Goal: Task Accomplishment & Management: Use online tool/utility

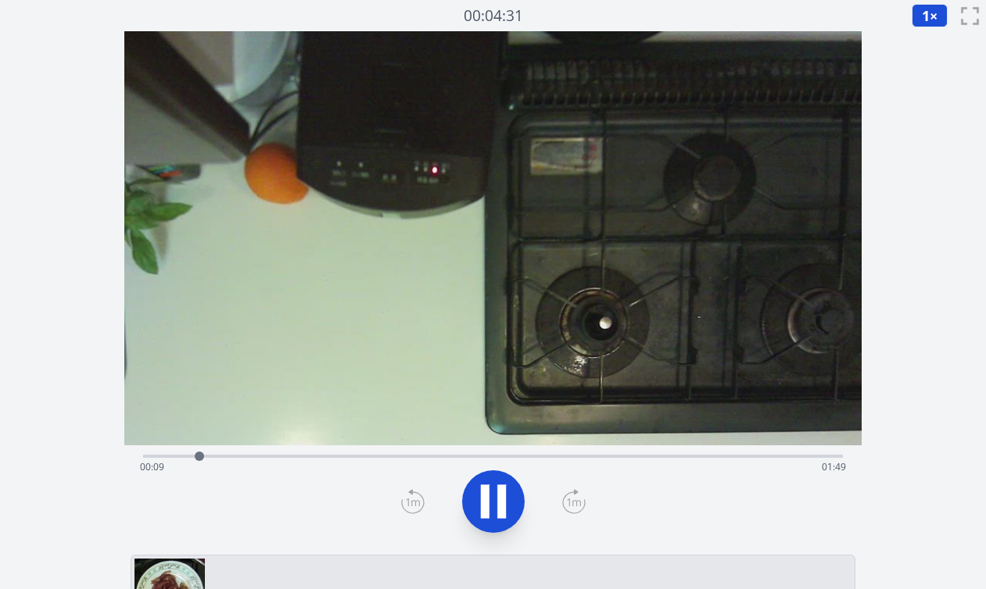
click at [370, 452] on div "経過時間: 00:09 残り時間: 01:49" at bounding box center [492, 454] width 699 height 19
click at [334, 454] on div "経過時間: 00:38 残り時間: 01:20" at bounding box center [492, 454] width 699 height 19
click at [311, 453] on div "経過時間: 00:32 残り時間: 01:26" at bounding box center [492, 454] width 699 height 19
click at [284, 456] on div "経過時間: 00:28 残り時間: 01:30" at bounding box center [493, 467] width 706 height 25
click at [495, 502] on icon at bounding box center [493, 502] width 44 height 44
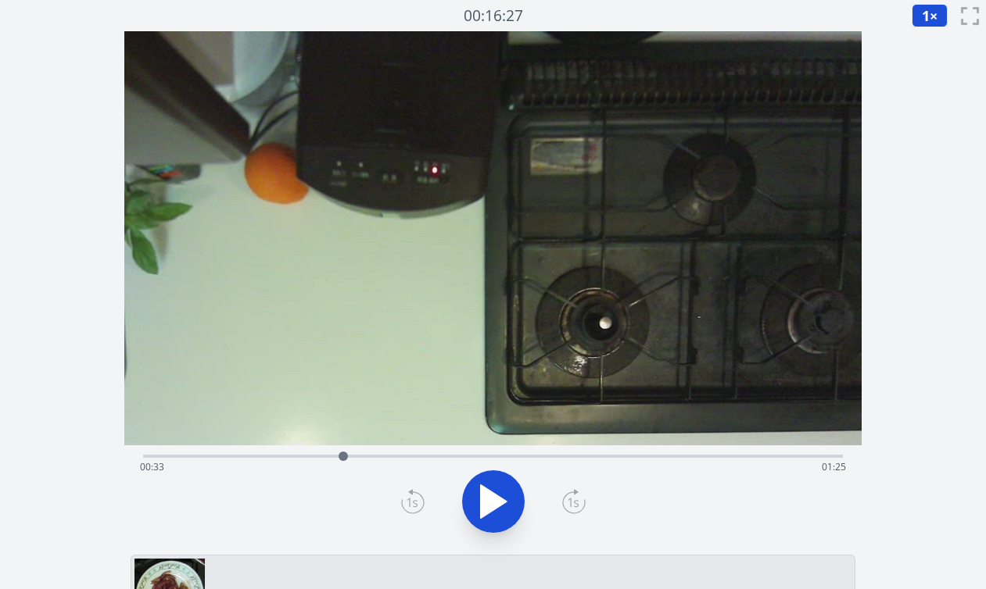
click at [421, 504] on icon at bounding box center [412, 501] width 23 height 25
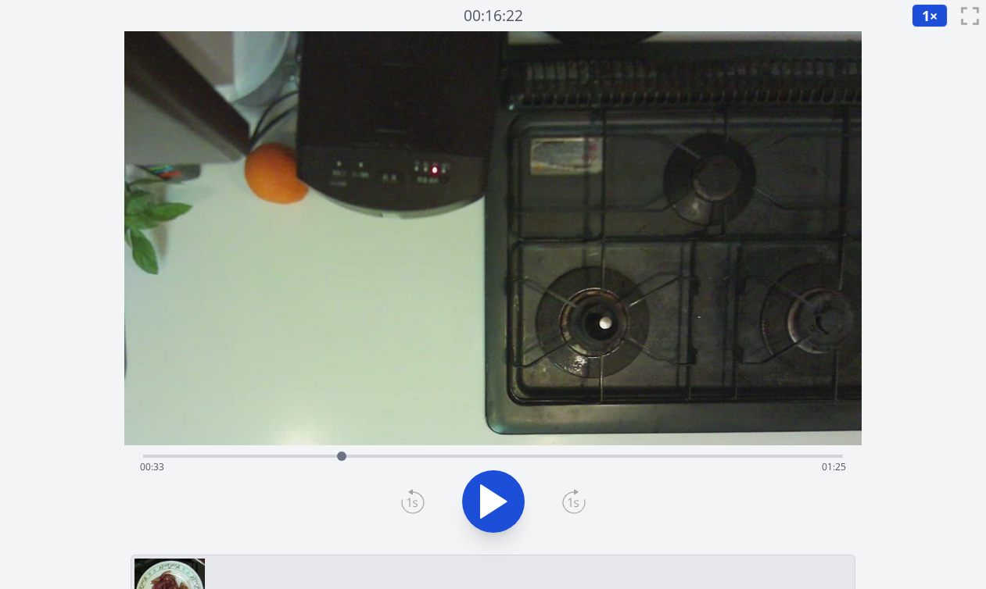
click at [421, 504] on icon at bounding box center [412, 501] width 23 height 25
click at [571, 511] on icon at bounding box center [573, 501] width 23 height 25
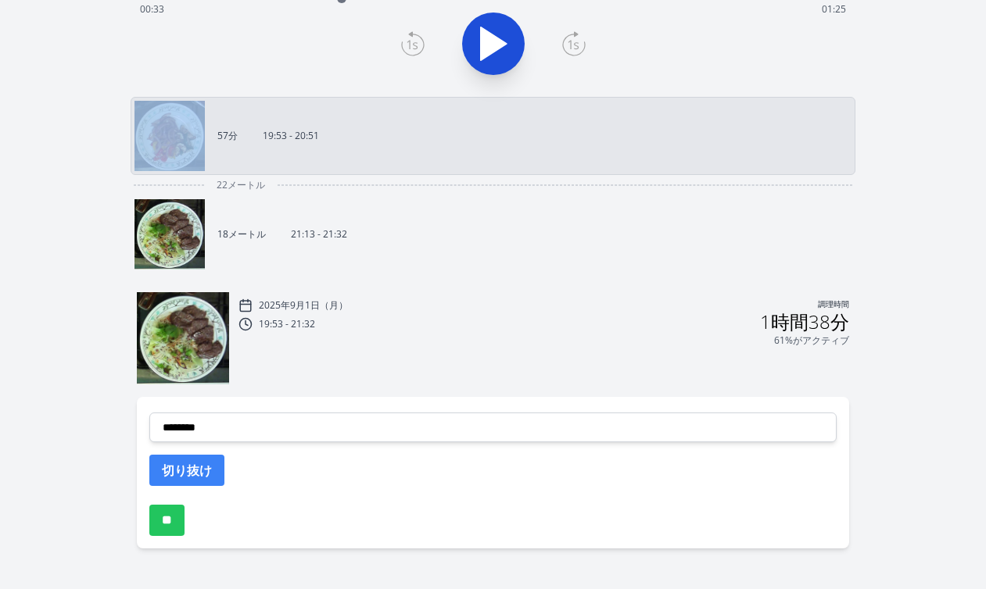
scroll to position [487, 0]
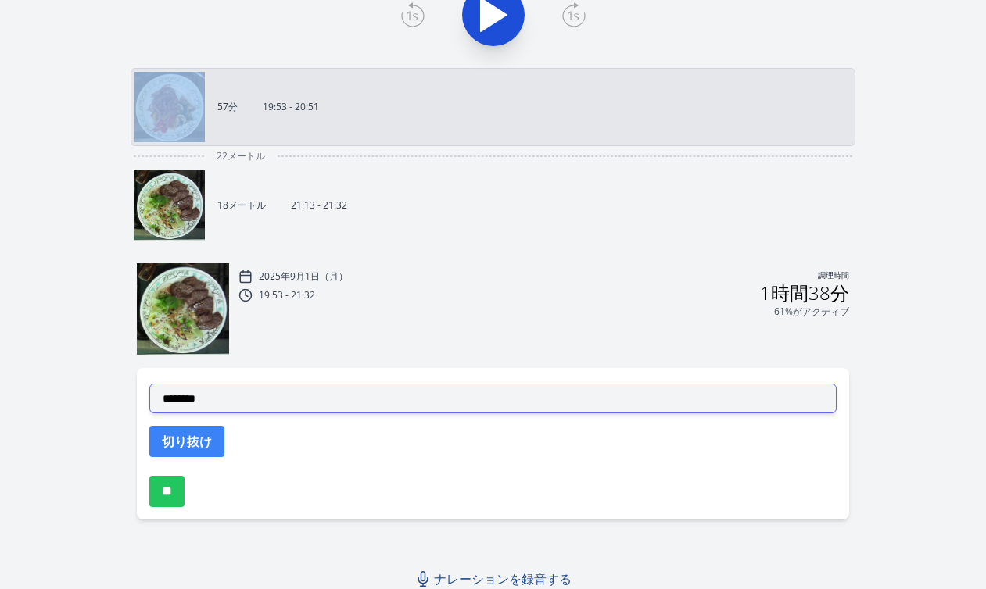
click at [387, 400] on select "**********" at bounding box center [492, 399] width 687 height 30
select select "**********"
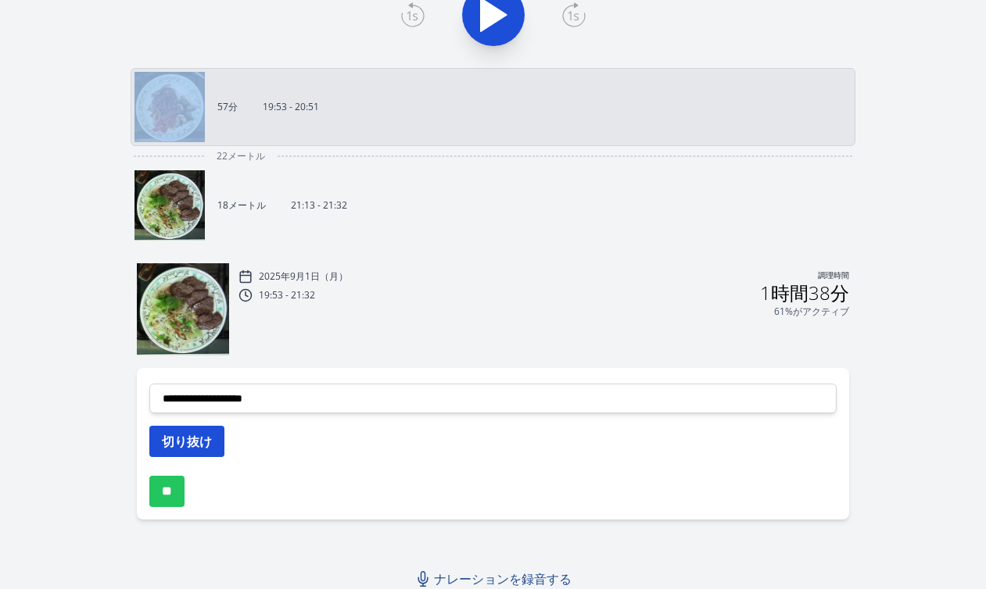
click at [212, 438] on font "切り抜け" at bounding box center [187, 441] width 50 height 17
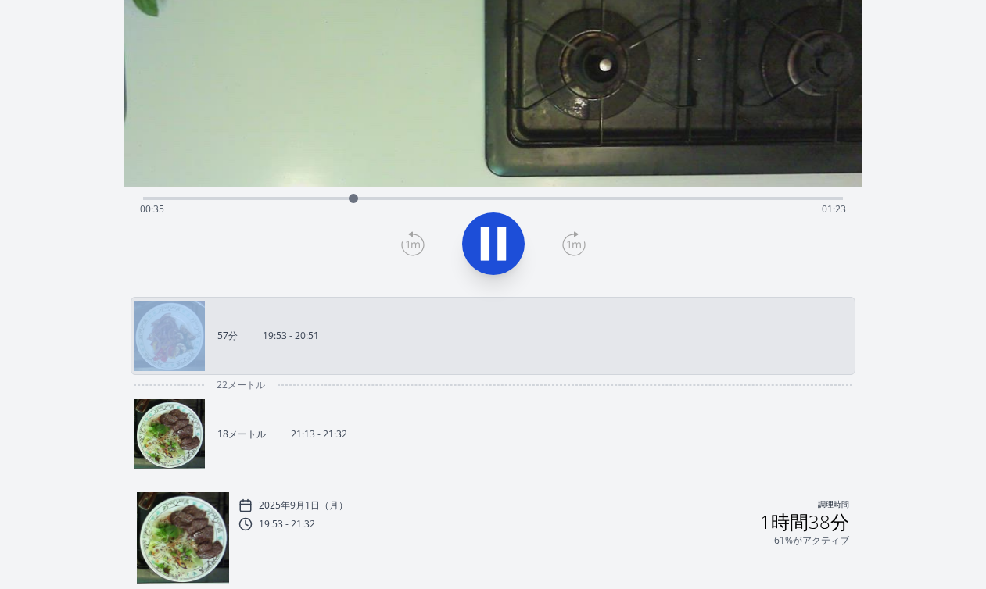
scroll to position [254, 0]
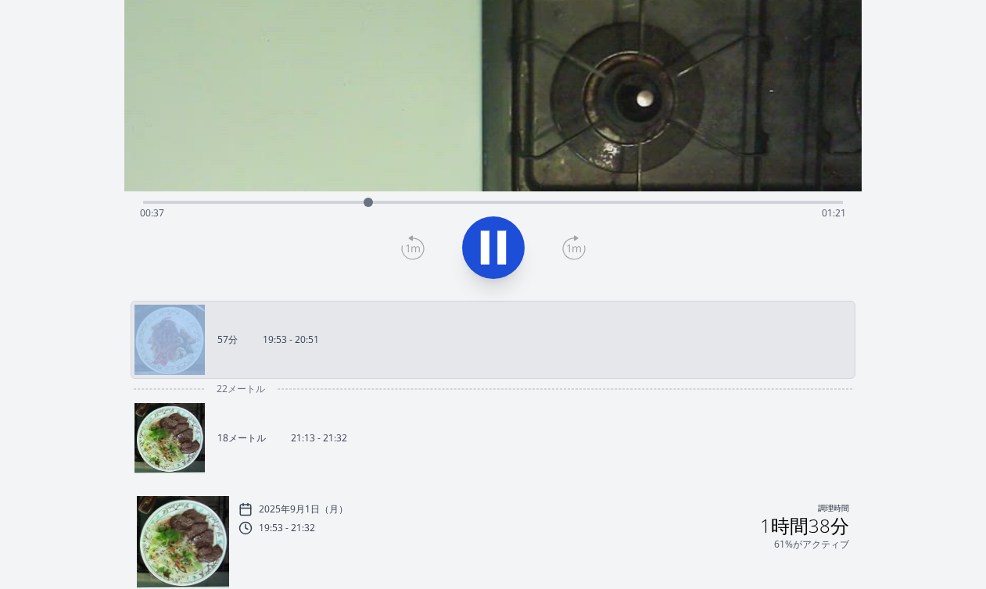
click at [919, 265] on div "録音を破棄しますか? 一度破棄すると回復できなくなります。 キャンセル 記録を破棄 00:18:26 1 × 0.25× 0.5× 1× 1.5倍 2× fu…" at bounding box center [493, 305] width 986 height 1119
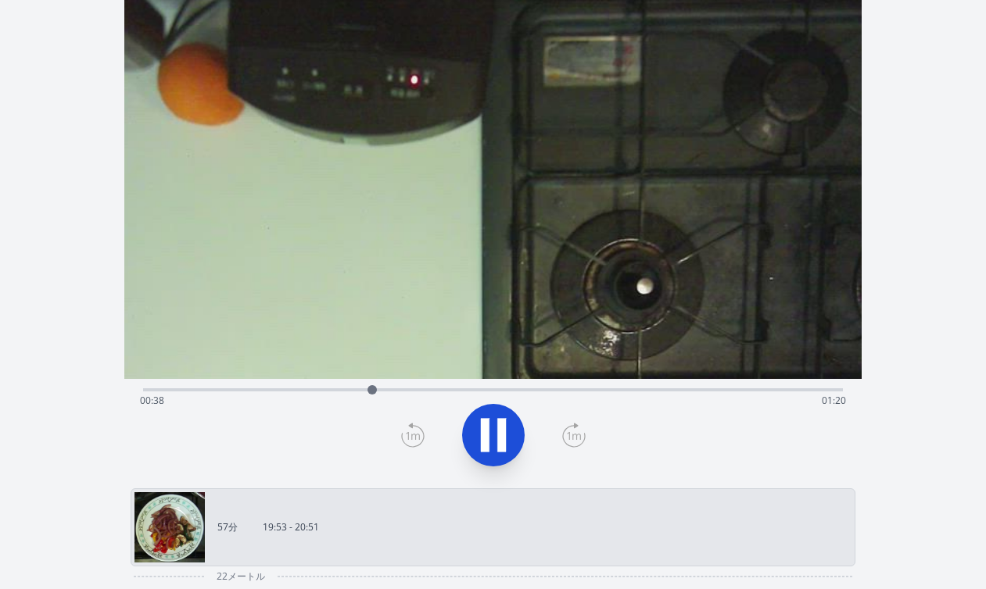
scroll to position [55, 0]
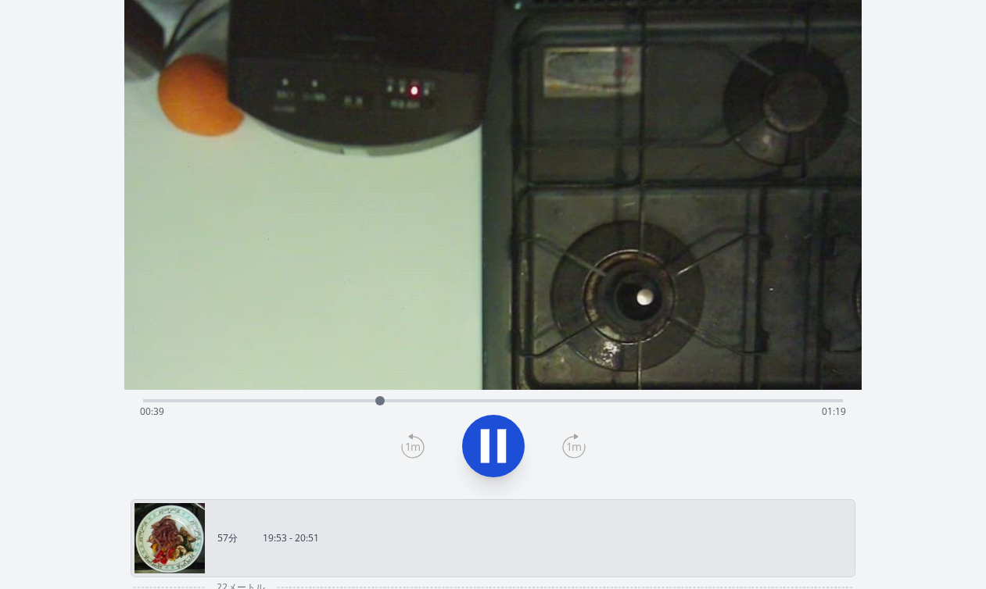
click at [565, 400] on div "経過時間: 00:39 残り時間: 01:19" at bounding box center [493, 411] width 706 height 25
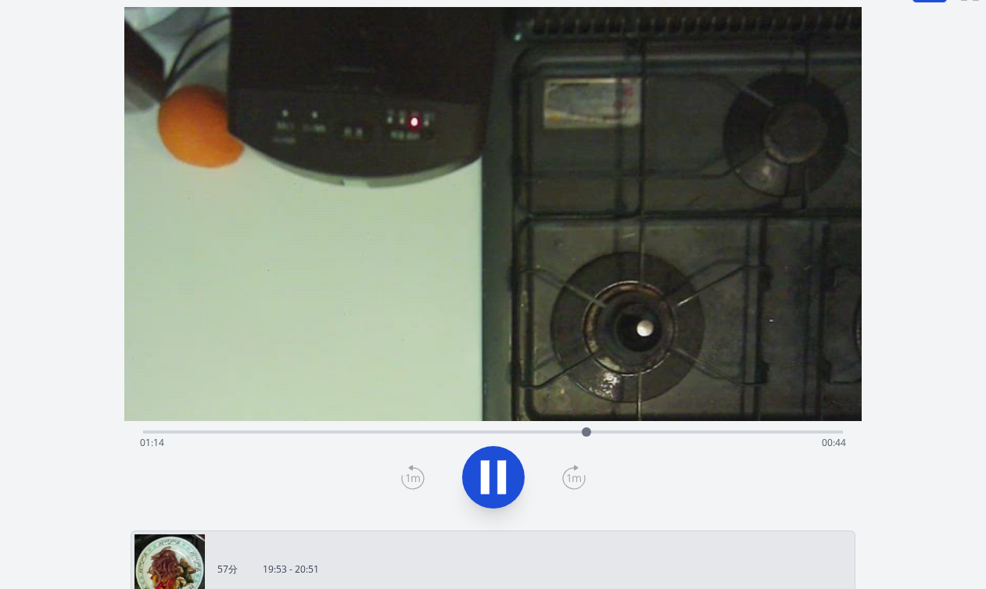
scroll to position [22, 0]
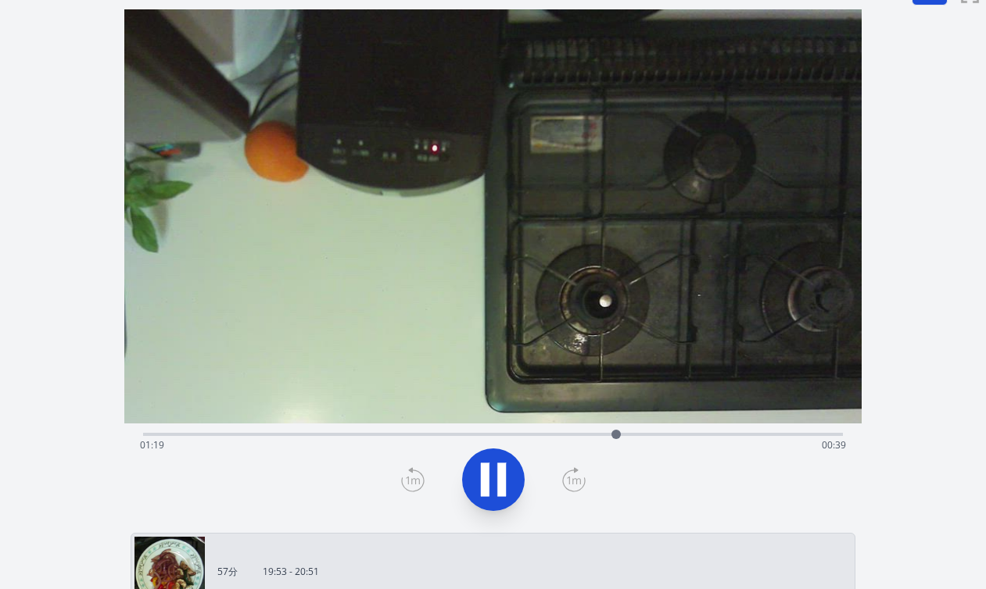
click at [506, 473] on icon at bounding box center [493, 480] width 44 height 44
click at [404, 484] on icon at bounding box center [412, 479] width 23 height 25
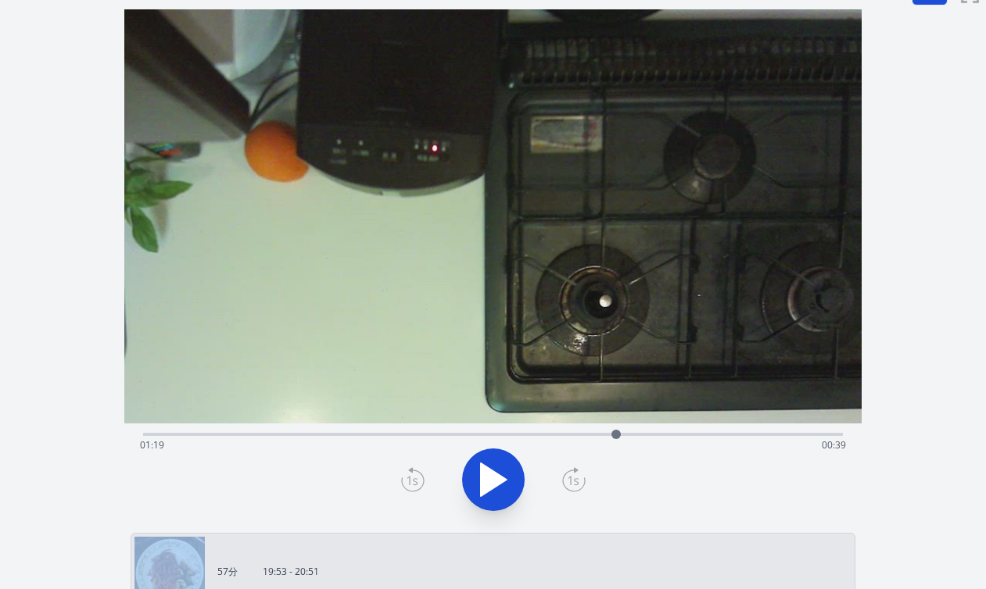
click at [404, 484] on icon at bounding box center [412, 479] width 23 height 25
click at [490, 486] on icon at bounding box center [494, 479] width 26 height 33
click at [491, 486] on icon at bounding box center [493, 480] width 44 height 44
click at [412, 474] on icon at bounding box center [412, 479] width 23 height 25
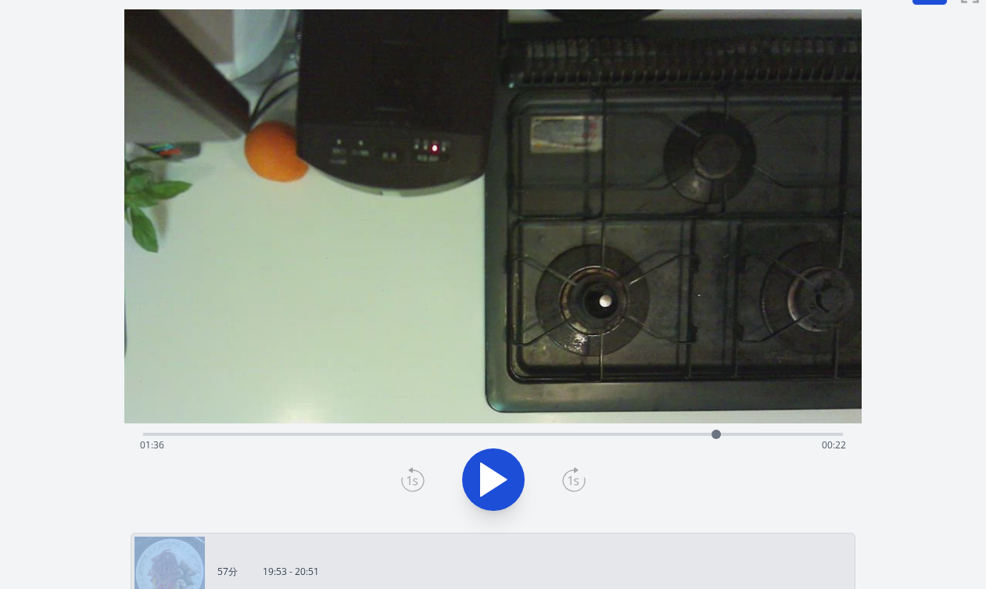
click at [412, 474] on icon at bounding box center [412, 479] width 23 height 25
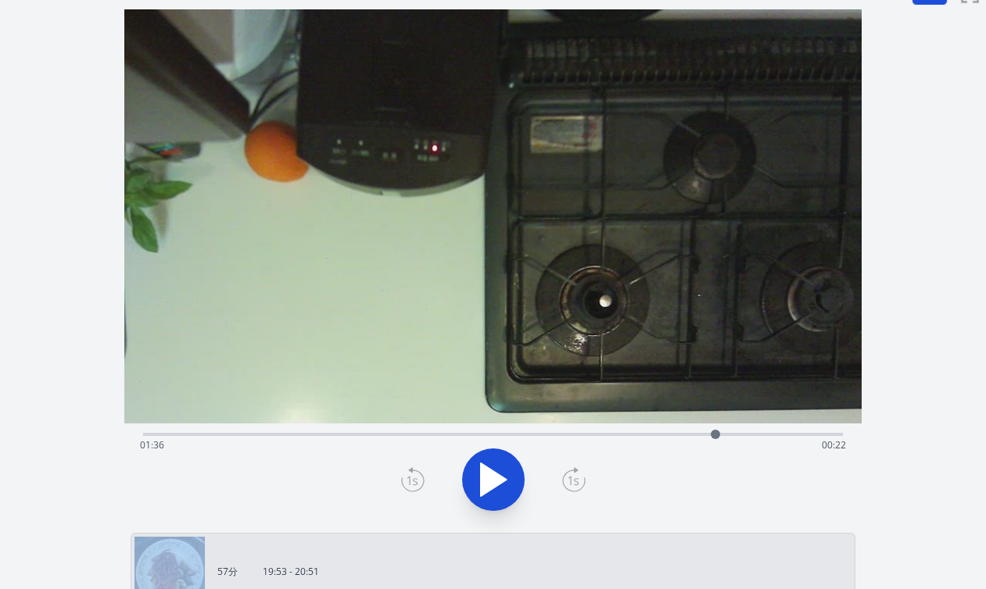
click at [412, 474] on icon at bounding box center [412, 479] width 23 height 25
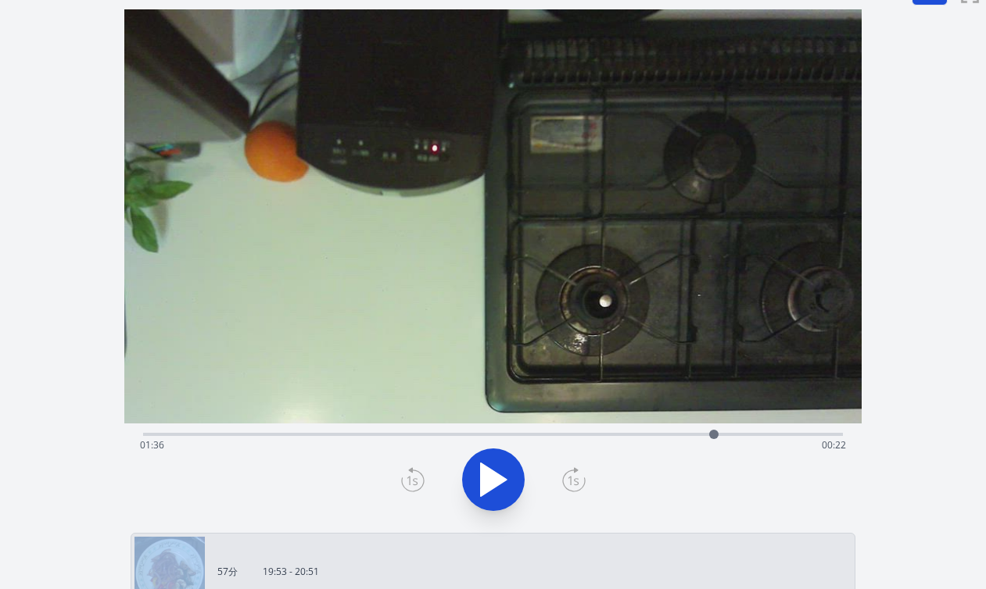
click at [412, 474] on icon at bounding box center [412, 479] width 23 height 25
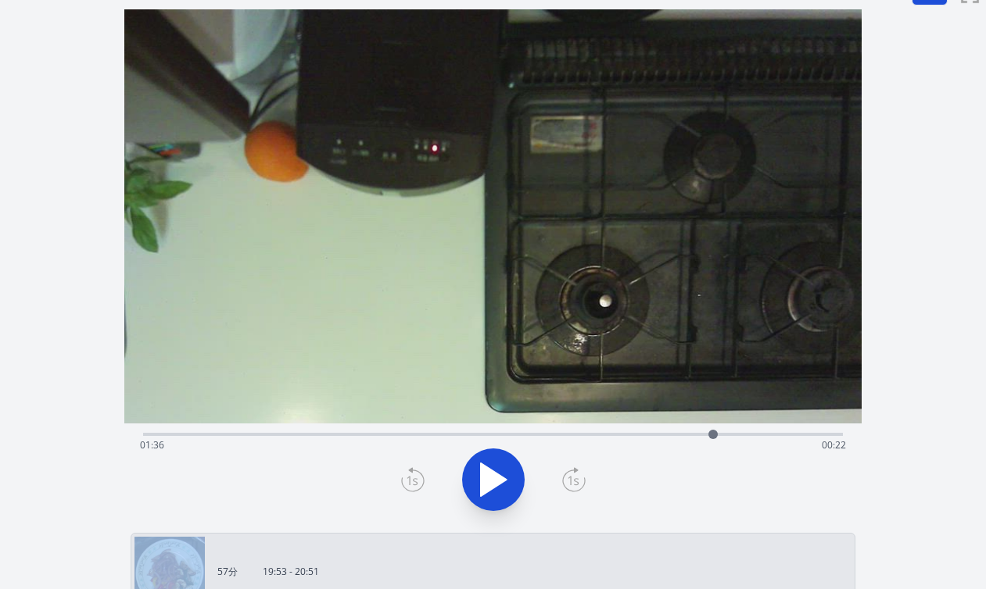
click at [412, 474] on icon at bounding box center [412, 479] width 23 height 25
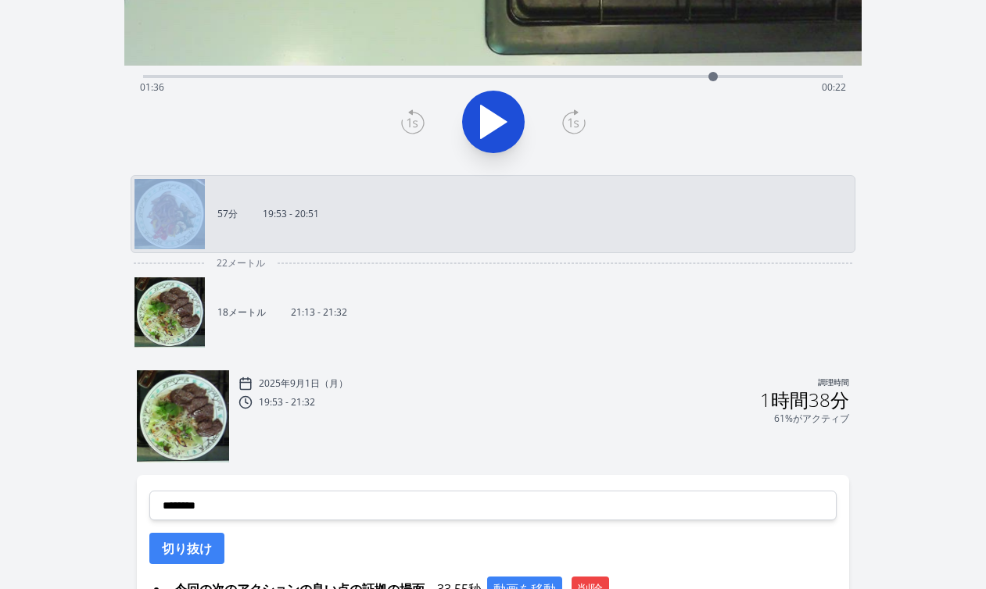
scroll to position [451, 0]
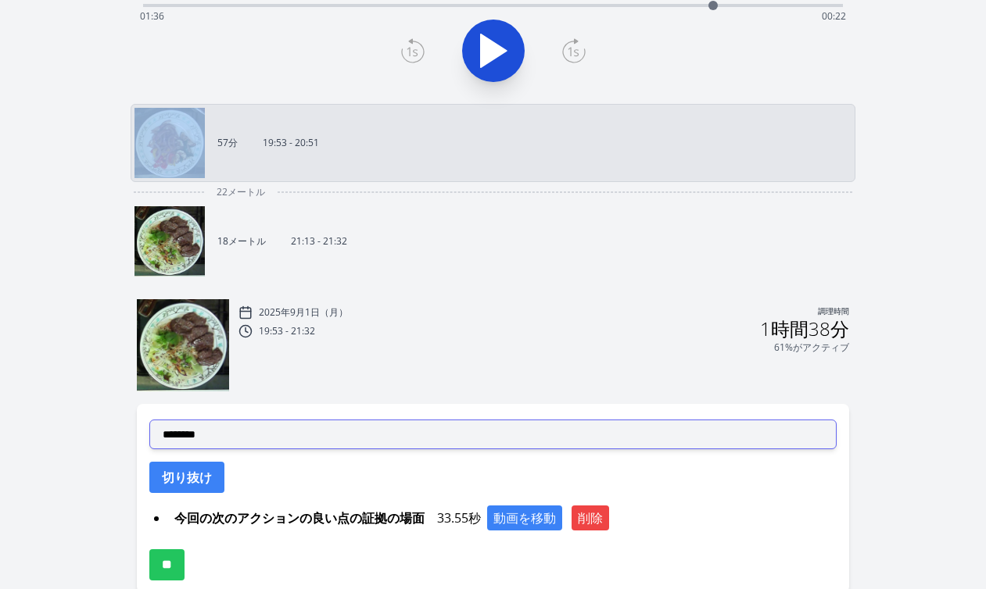
click at [396, 440] on select "**********" at bounding box center [492, 435] width 687 height 30
select select "**********"
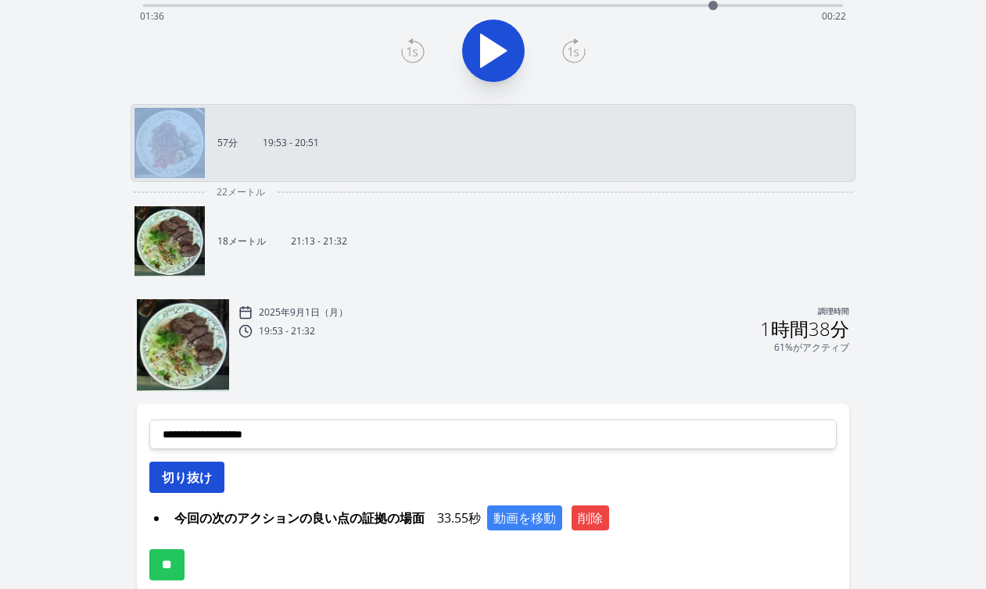
click at [213, 471] on button "切り抜け" at bounding box center [186, 477] width 75 height 31
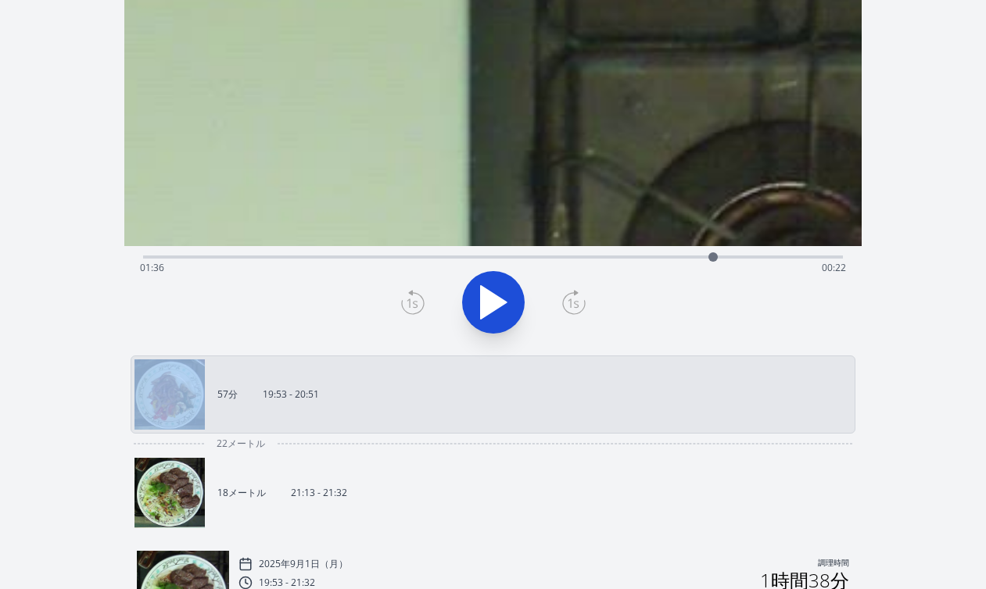
scroll to position [160, 0]
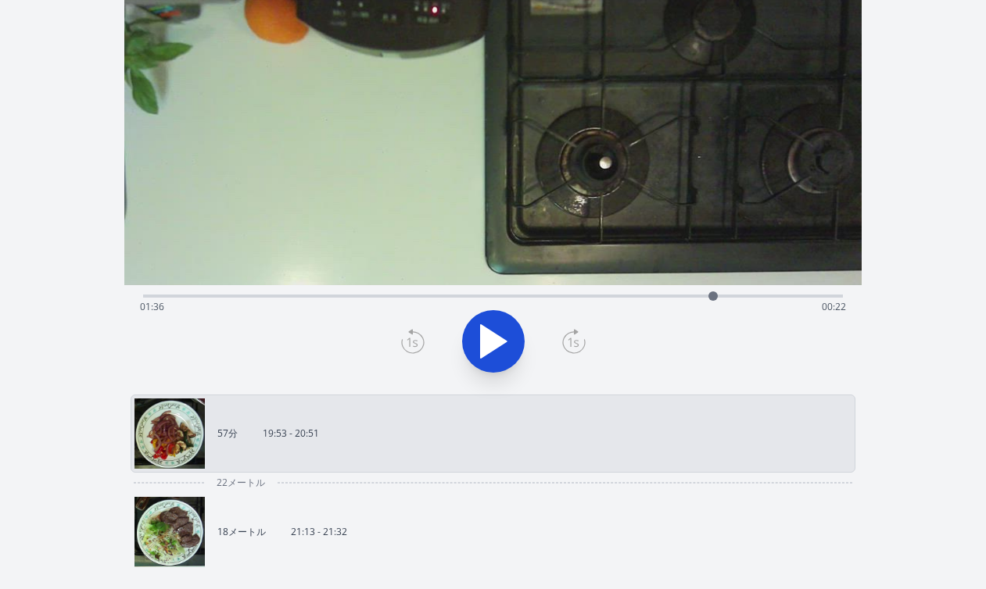
click at [938, 98] on div "録音を破棄しますか? 一度破棄すると回復できなくなります。 キャンセル 記録を破棄 00:46:55 1 × 0.25× 0.5× 1× 1.5倍 2× fu…" at bounding box center [493, 418] width 986 height 1157
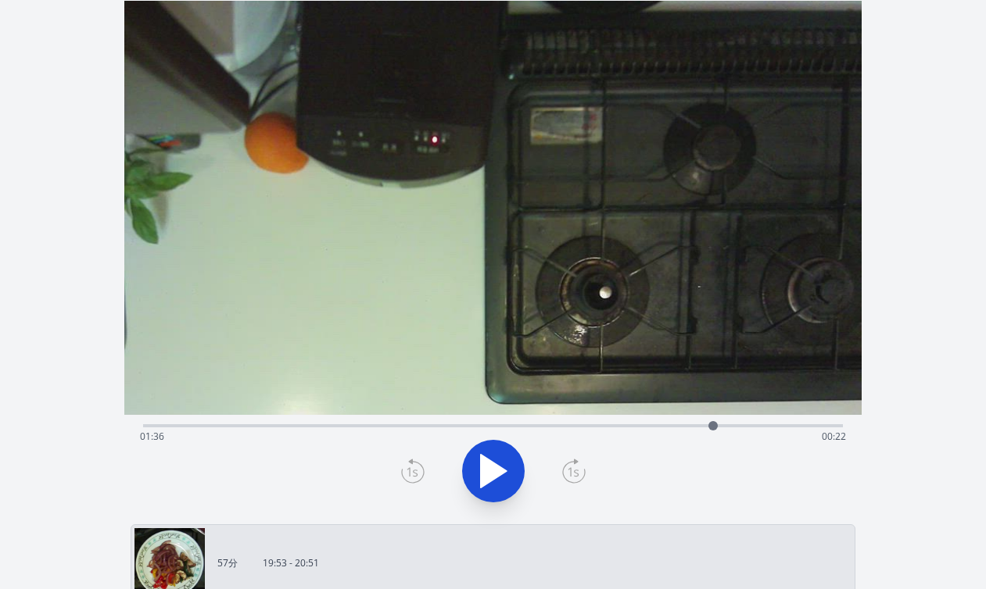
scroll to position [0, 0]
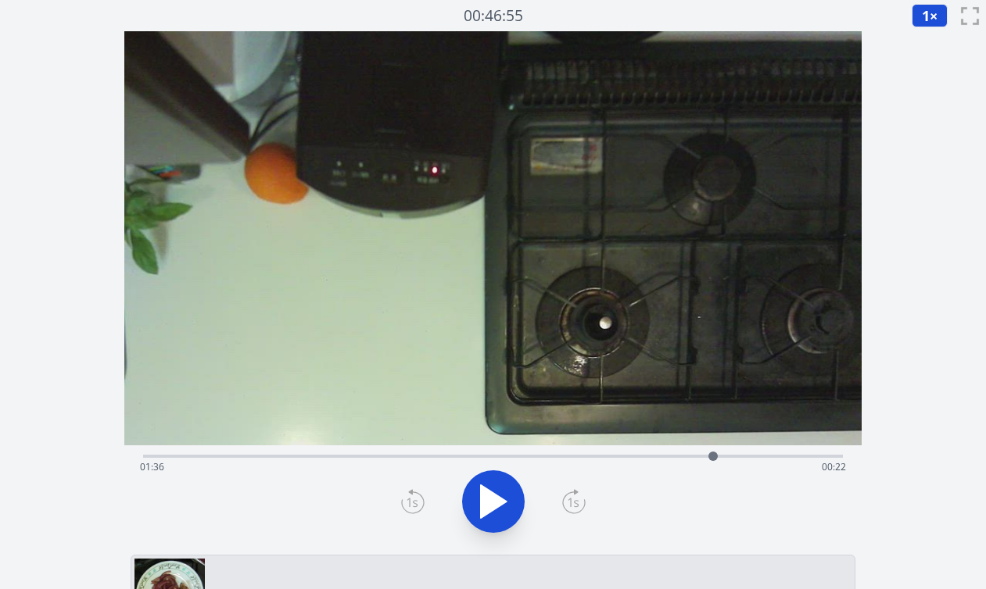
click at [293, 460] on div "経過時間: 01:36 残り時間: 00:22" at bounding box center [493, 467] width 706 height 25
click at [282, 456] on div at bounding box center [292, 456] width 23 height 23
click at [303, 456] on div "経過時間: 00:23 残り時間: 01:35" at bounding box center [493, 467] width 706 height 25
click at [508, 499] on icon at bounding box center [493, 502] width 44 height 44
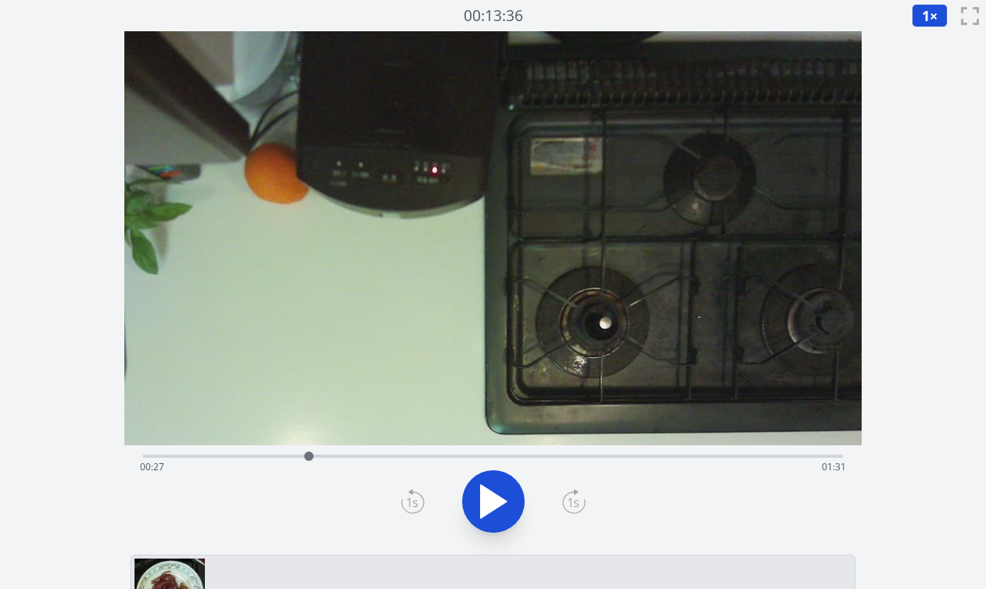
click at [413, 501] on icon at bounding box center [411, 503] width 11 height 9
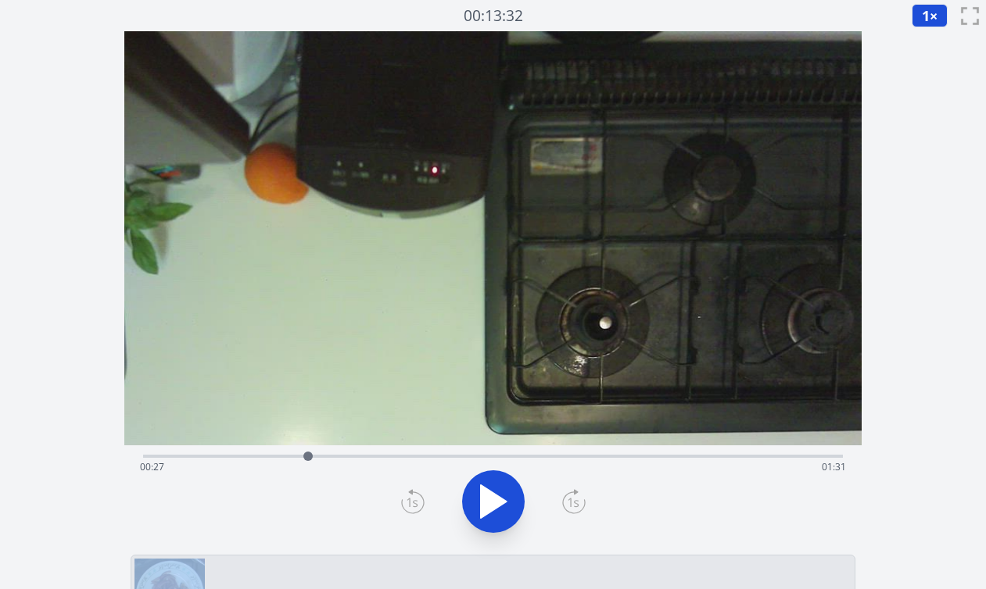
click at [413, 501] on icon at bounding box center [411, 503] width 11 height 9
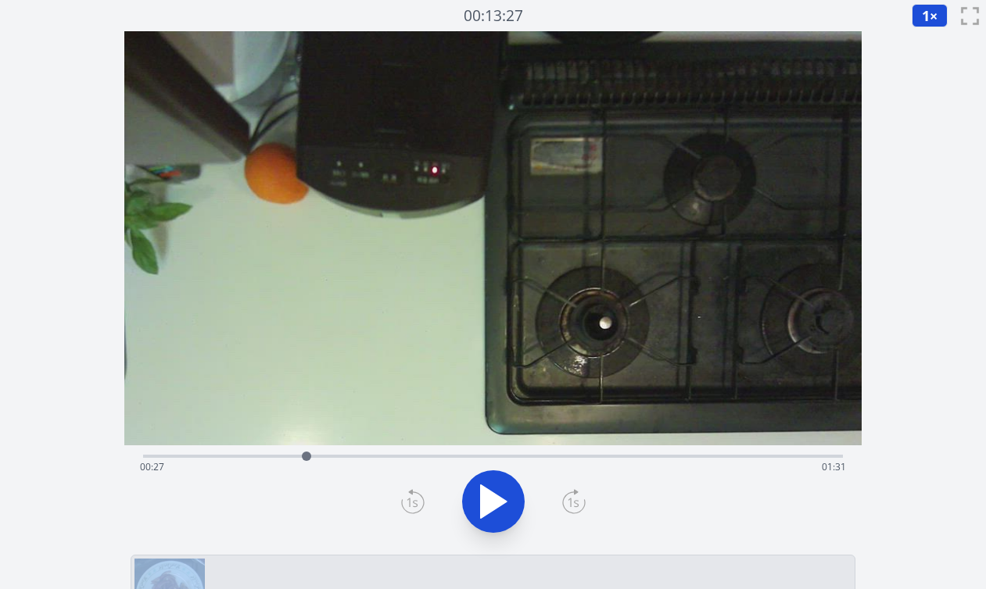
click at [413, 501] on icon at bounding box center [411, 503] width 11 height 9
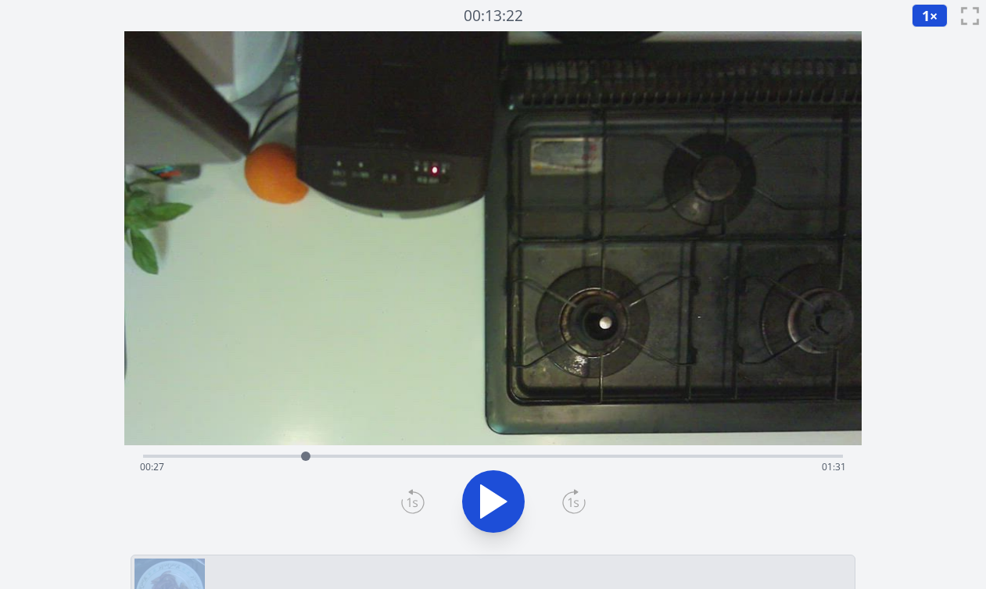
click at [413, 501] on icon at bounding box center [411, 503] width 11 height 9
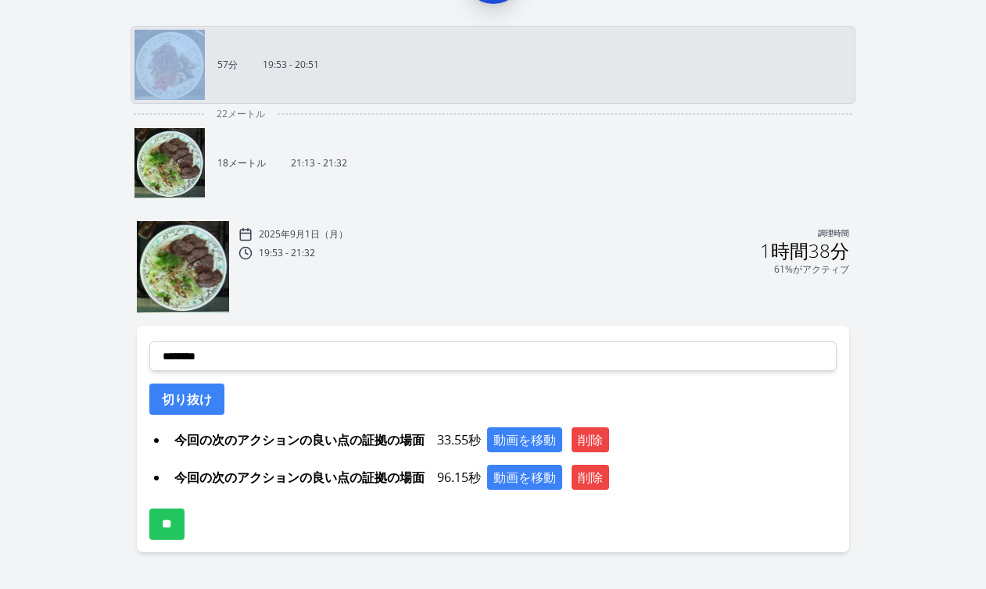
scroll to position [535, 0]
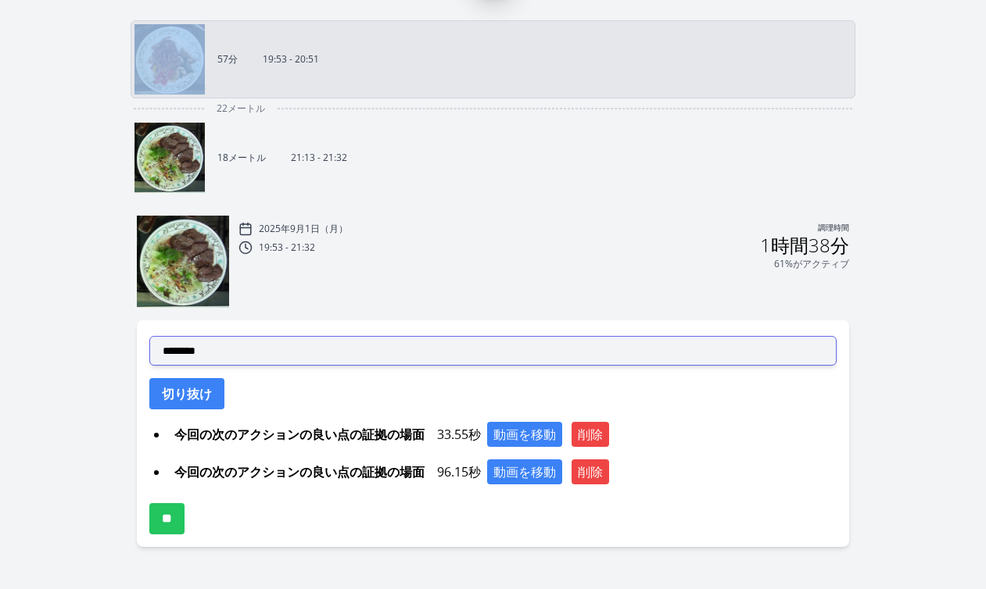
click at [438, 353] on select "**********" at bounding box center [492, 351] width 687 height 30
select select "**********"
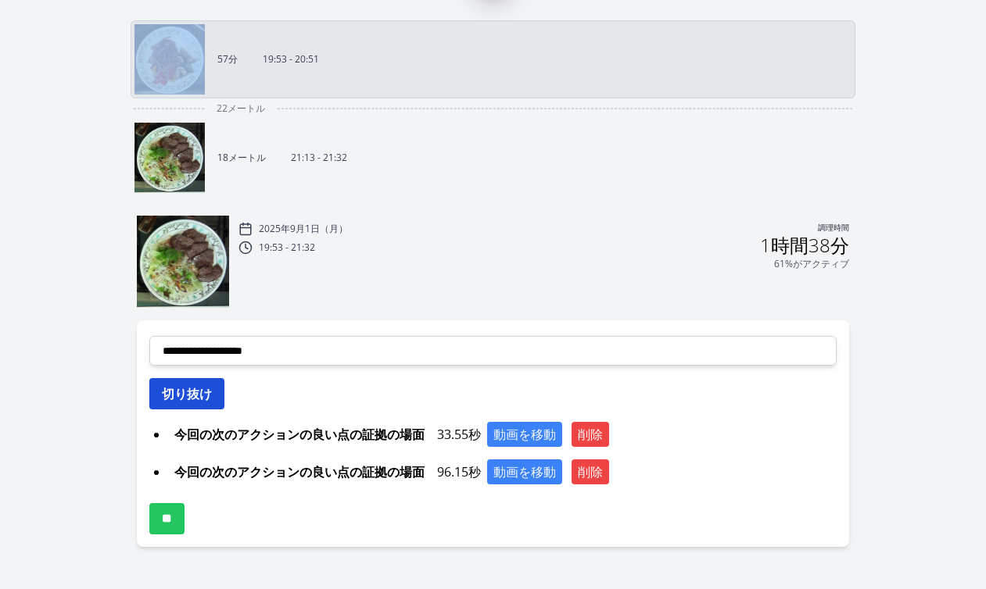
click at [204, 399] on font "切り抜け" at bounding box center [187, 393] width 50 height 17
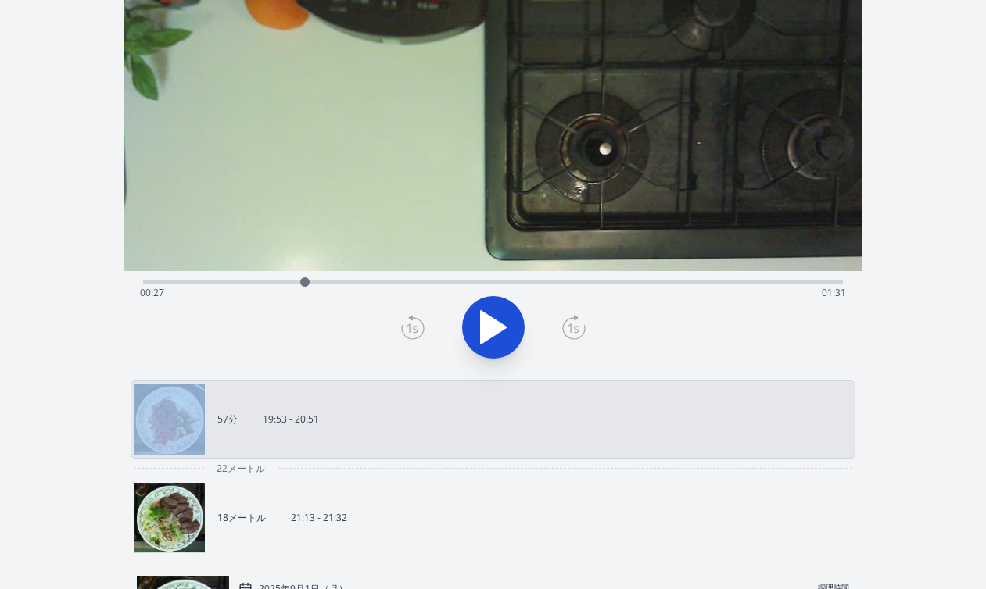
scroll to position [113, 0]
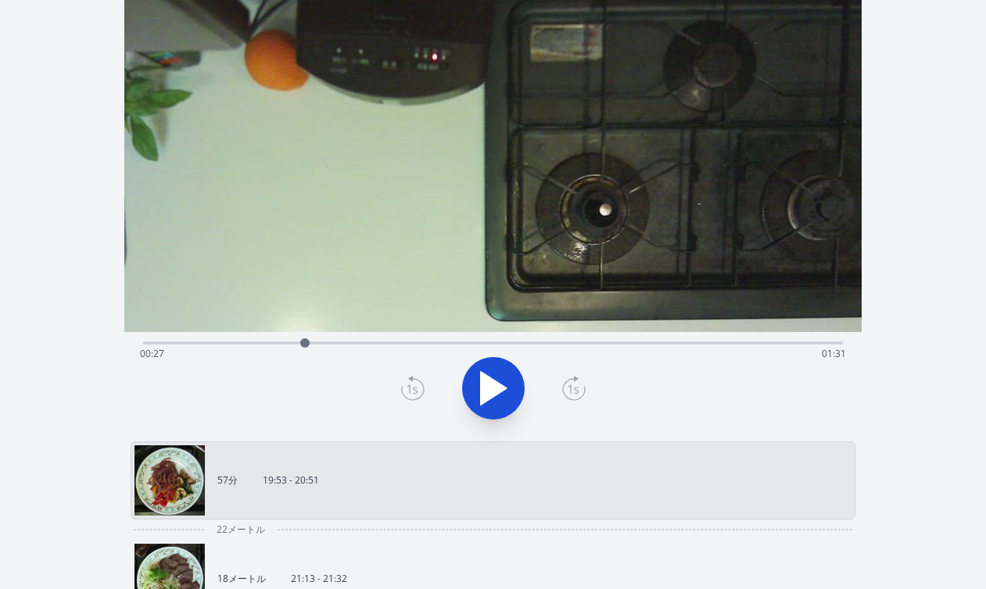
click at [907, 324] on div "録音を破棄しますか? 一度破棄すると回復できなくなります。 キャンセル 記録を破棄 00:13:17 1 × 0.25× 0.5× 1× 1.5倍 2× fu…" at bounding box center [493, 484] width 986 height 1194
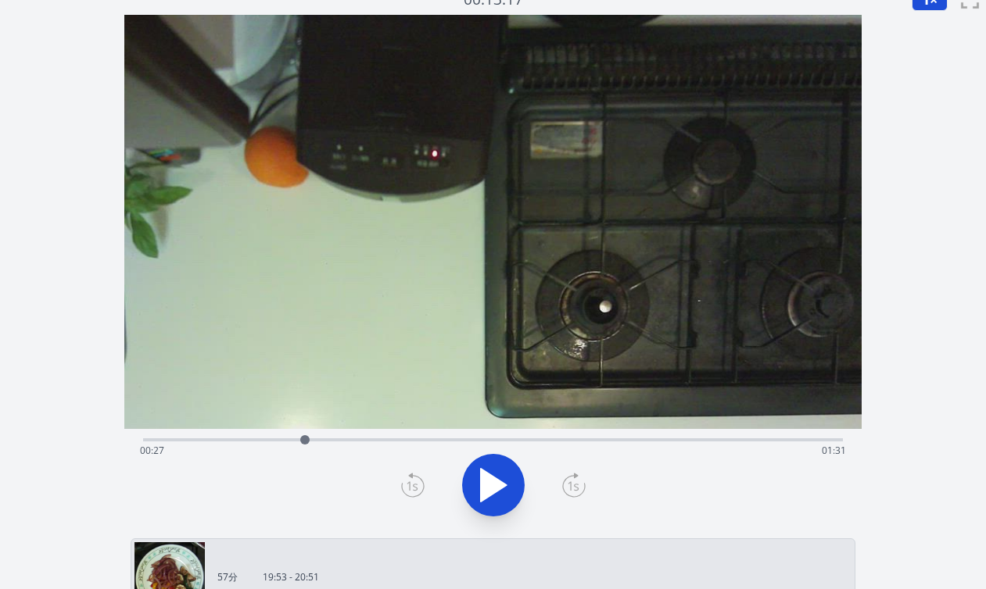
scroll to position [0, 0]
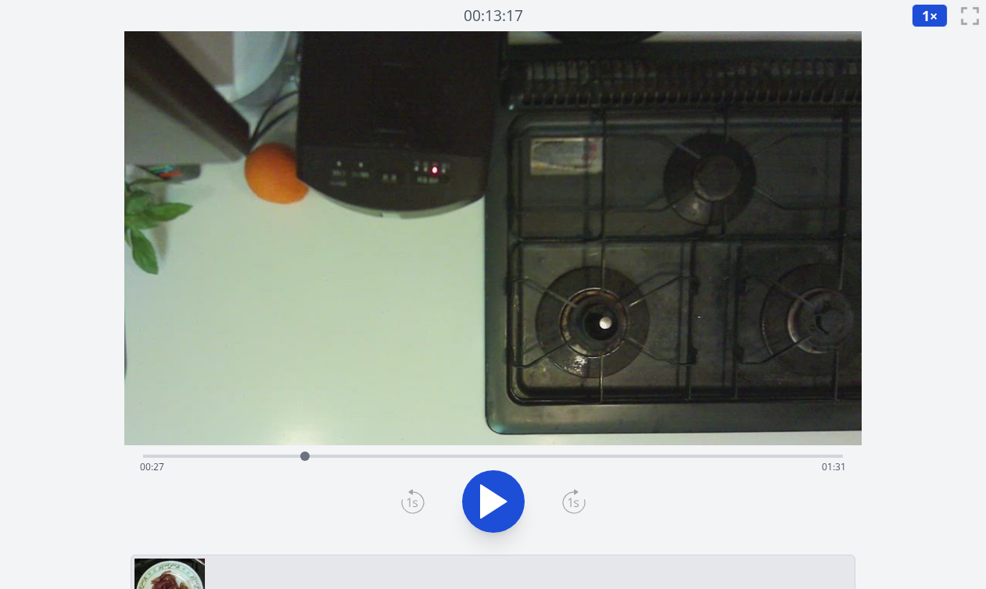
click at [485, 506] on icon at bounding box center [494, 501] width 26 height 33
click at [529, 456] on div "経過時間: 00:29 残り時間: 01:29" at bounding box center [493, 467] width 706 height 25
click at [546, 456] on div "経過時間: 01:05 残り時間: 00:53" at bounding box center [493, 467] width 706 height 25
click at [420, 504] on icon at bounding box center [412, 501] width 23 height 25
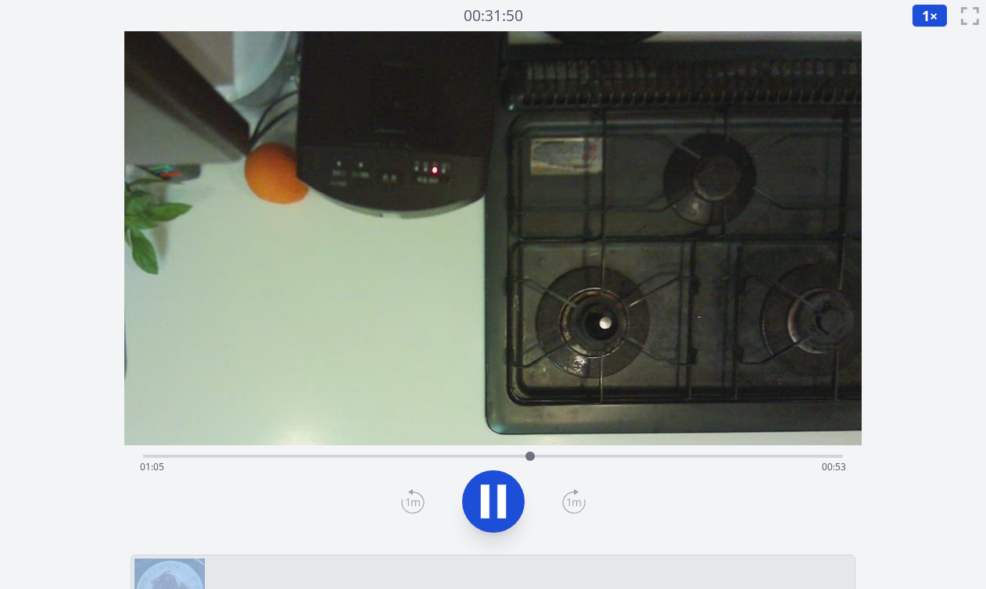
click at [420, 504] on icon at bounding box center [412, 501] width 23 height 25
click at [414, 500] on icon at bounding box center [413, 503] width 14 height 8
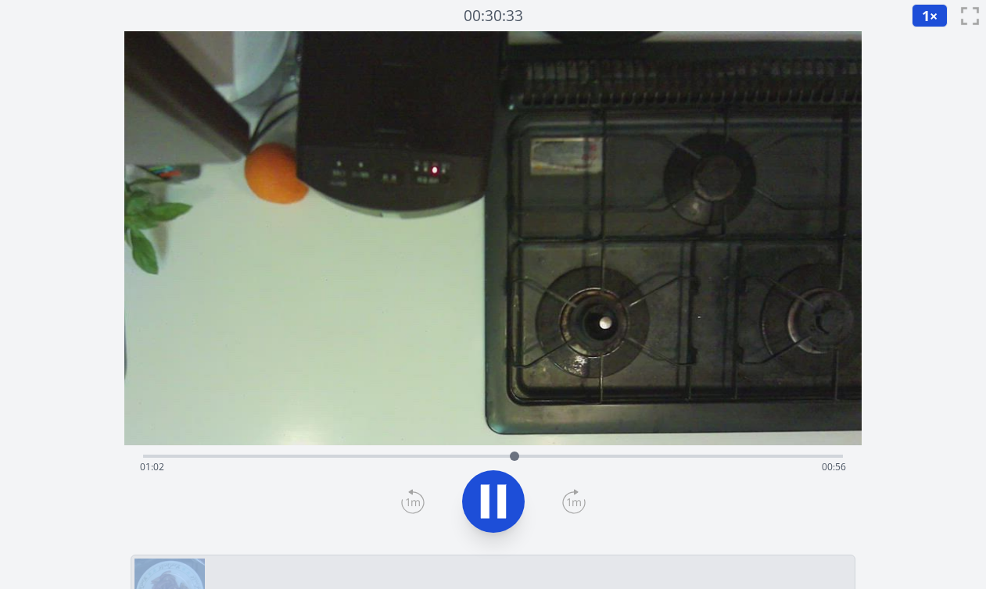
click at [414, 500] on icon at bounding box center [413, 503] width 14 height 8
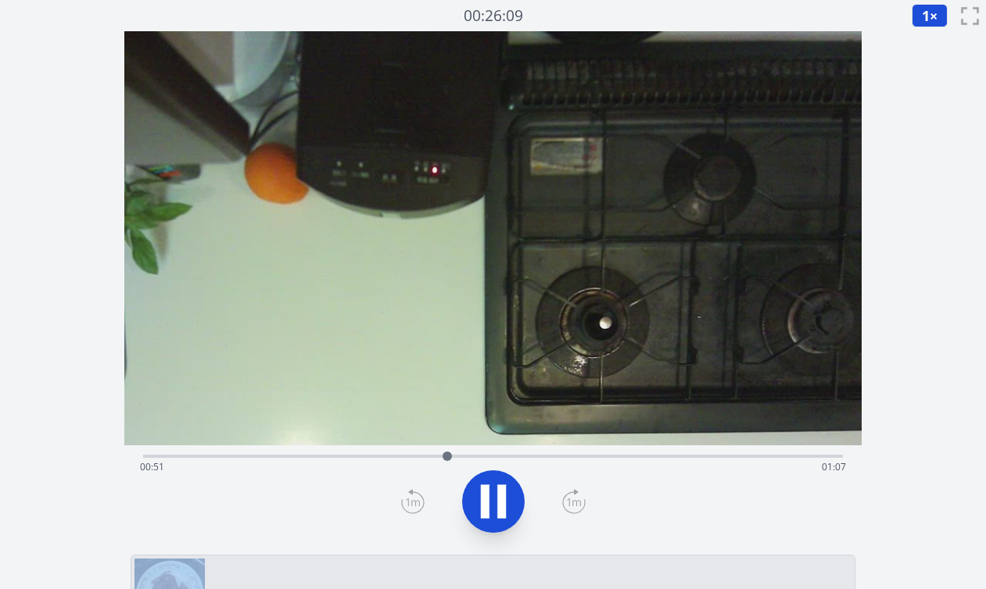
click at [414, 500] on icon at bounding box center [413, 503] width 14 height 8
click at [494, 502] on icon at bounding box center [493, 502] width 44 height 44
click at [929, 20] on font "×" at bounding box center [933, 15] width 8 height 19
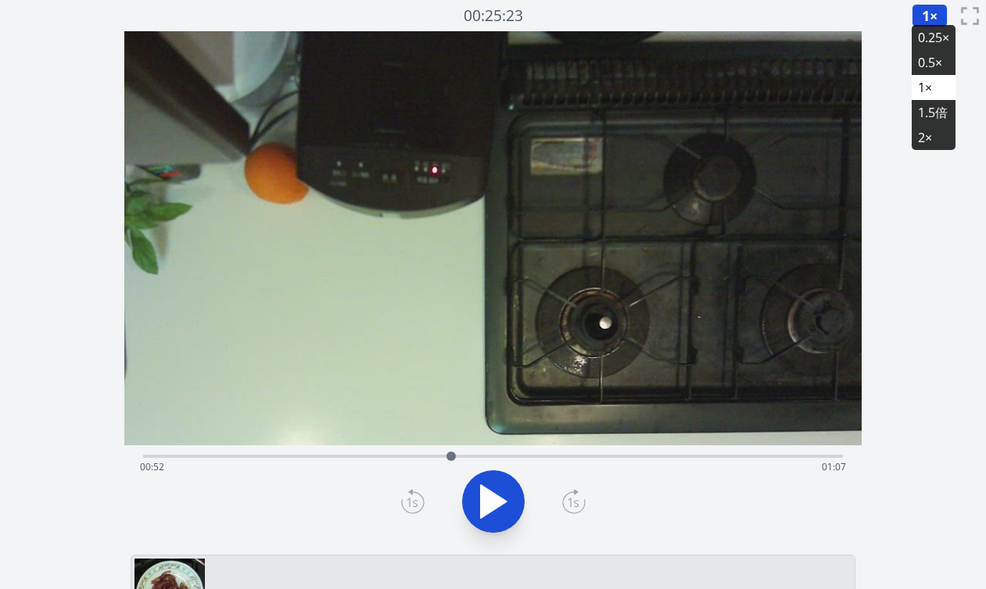
click at [924, 38] on font "0.25×" at bounding box center [933, 37] width 31 height 17
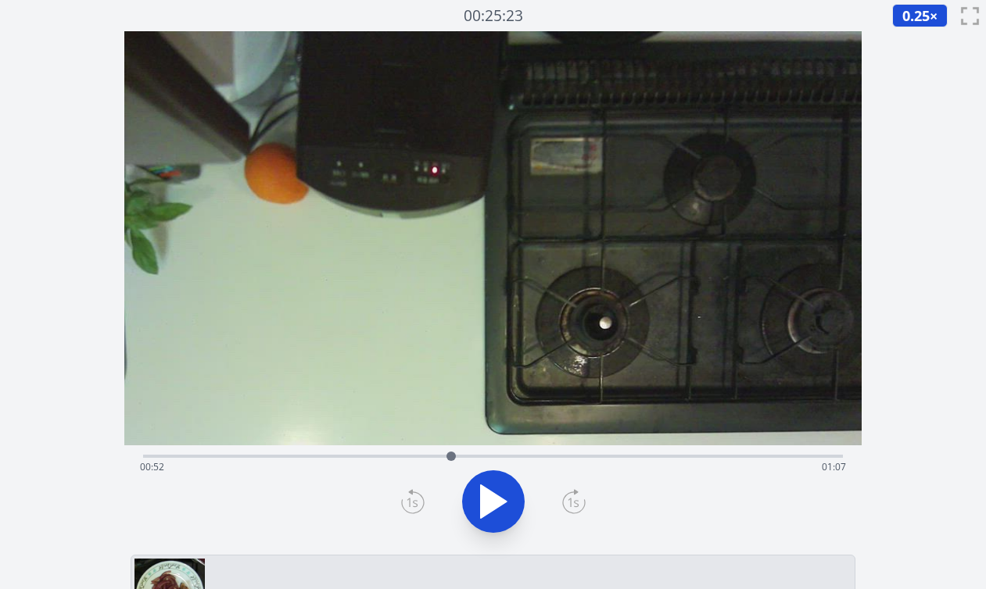
click at [472, 511] on icon at bounding box center [493, 502] width 44 height 44
click at [485, 508] on icon at bounding box center [485, 502] width 9 height 34
click at [416, 505] on icon at bounding box center [411, 503] width 11 height 9
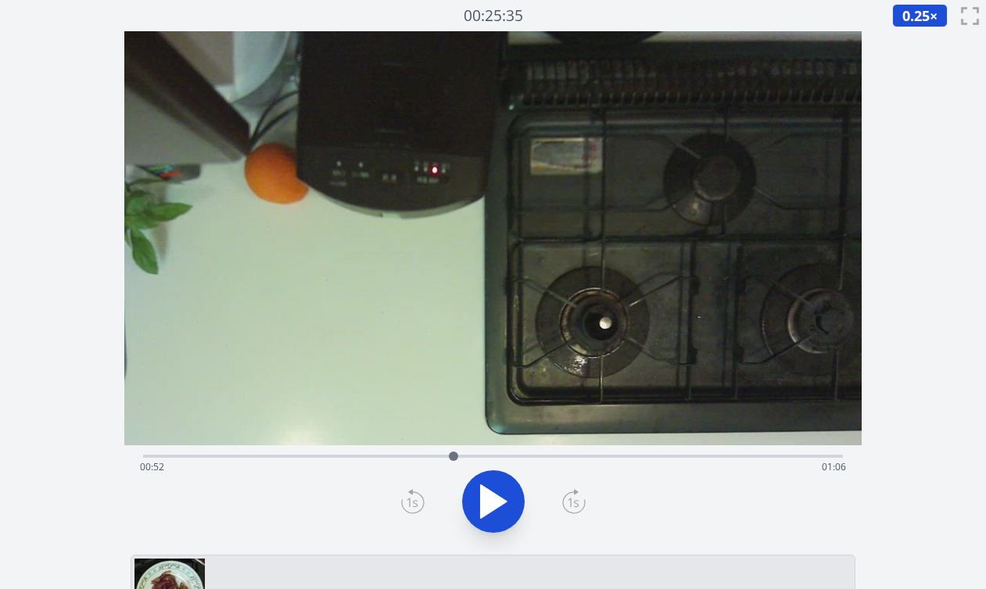
click at [416, 505] on icon at bounding box center [411, 503] width 11 height 9
click at [567, 510] on icon at bounding box center [573, 501] width 23 height 25
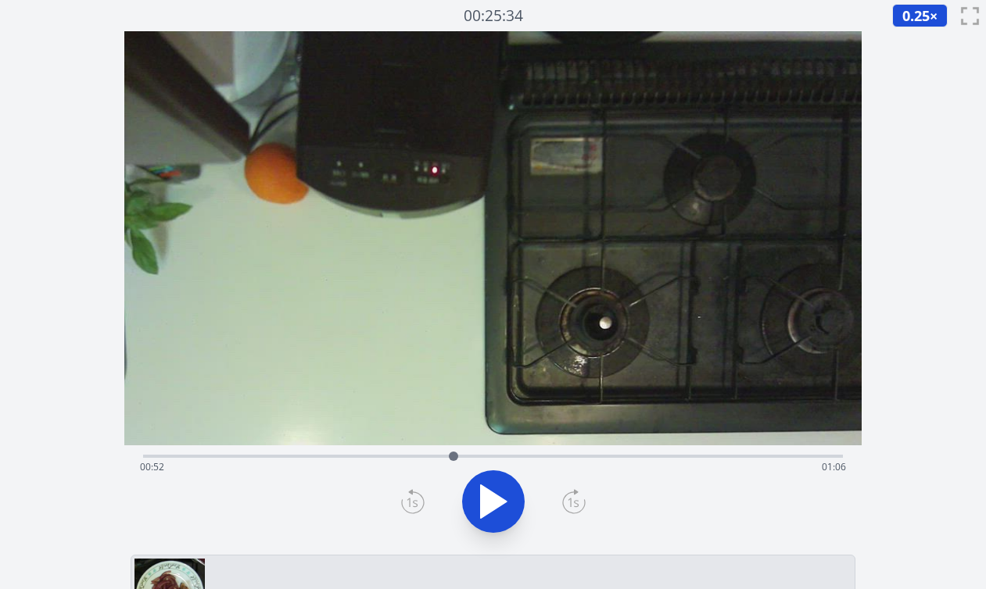
click at [567, 510] on icon at bounding box center [573, 501] width 23 height 25
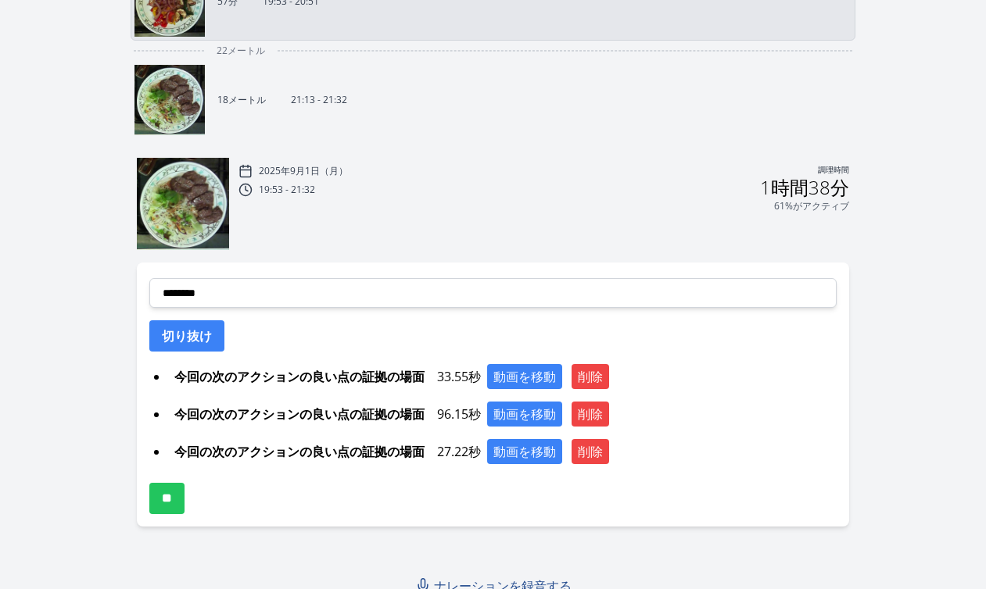
scroll to position [605, 0]
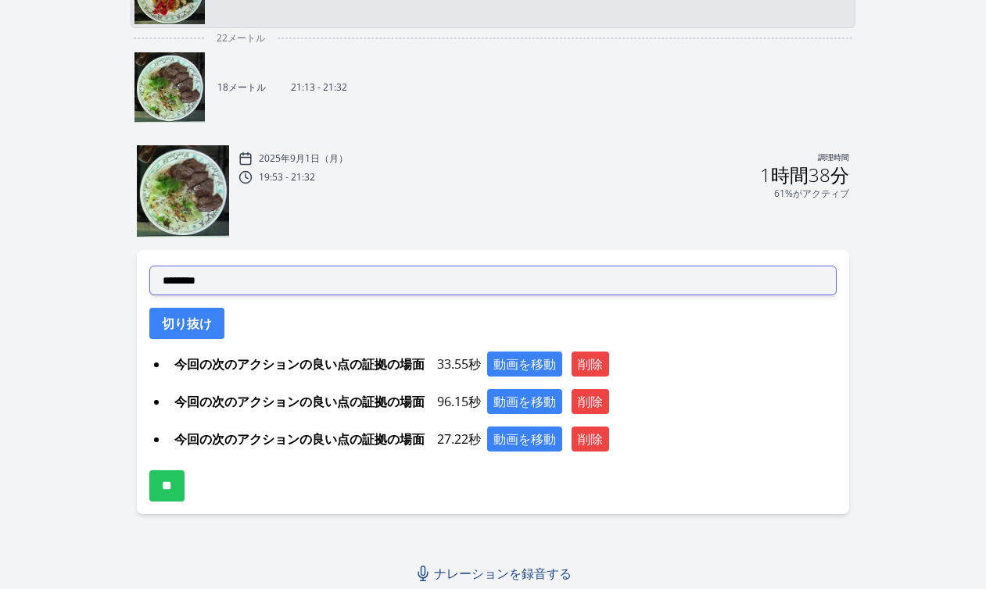
click at [399, 278] on select "**********" at bounding box center [492, 281] width 687 height 30
select select "**********"
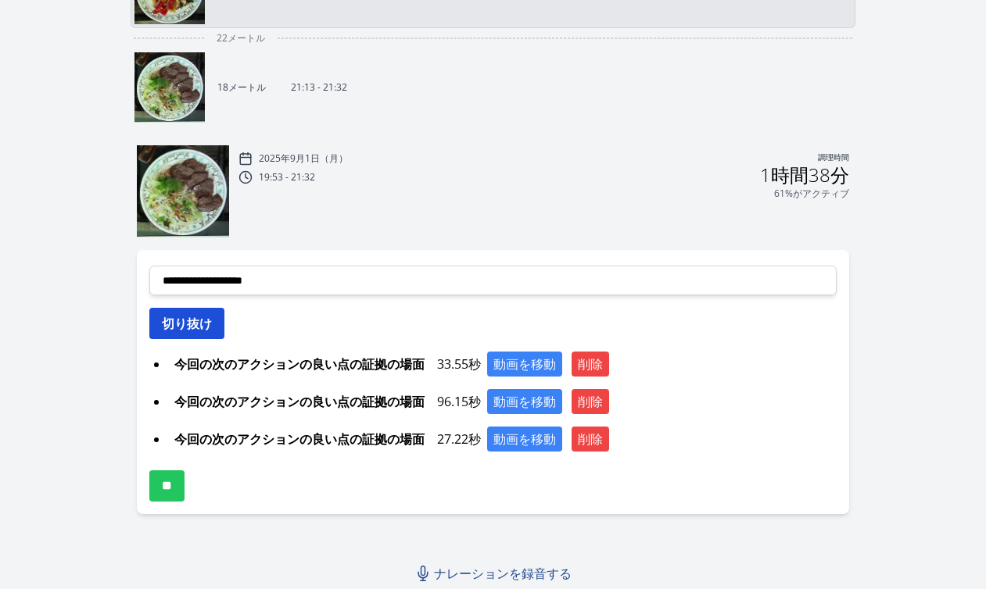
click at [211, 338] on button "切り抜け" at bounding box center [186, 323] width 75 height 31
select select
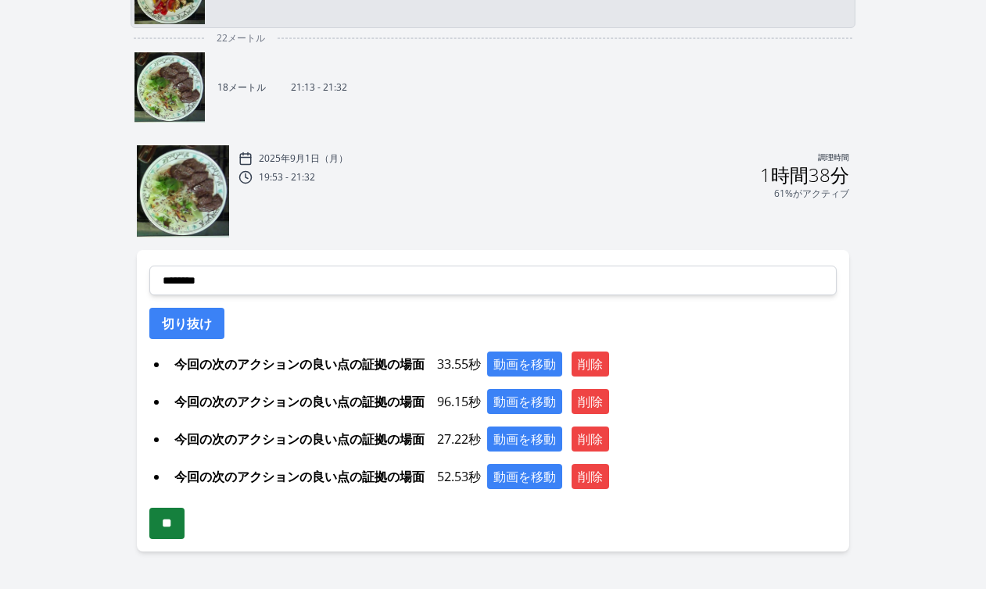
click at [170, 530] on input "**" at bounding box center [166, 523] width 35 height 31
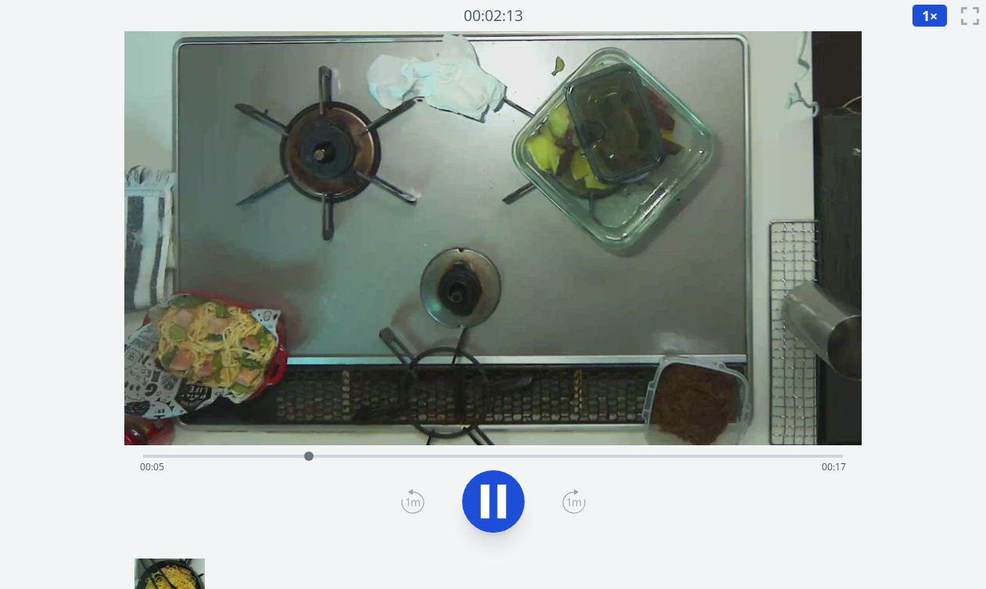
click at [639, 455] on div "経過時間: 00:05 残り時間: 00:17" at bounding box center [493, 467] width 706 height 25
click at [679, 459] on div "経過時間: 00:15 残り時間: 00:06" at bounding box center [493, 467] width 706 height 25
click at [553, 457] on div "経過時間: 00:17 残り時間: 00:04" at bounding box center [493, 467] width 706 height 25
click at [487, 451] on div "経過時間: 00:13 残り時間: 00:09" at bounding box center [492, 454] width 699 height 19
click at [413, 452] on div "経過時間: 00:10 残り時間: 00:11" at bounding box center [492, 454] width 699 height 19
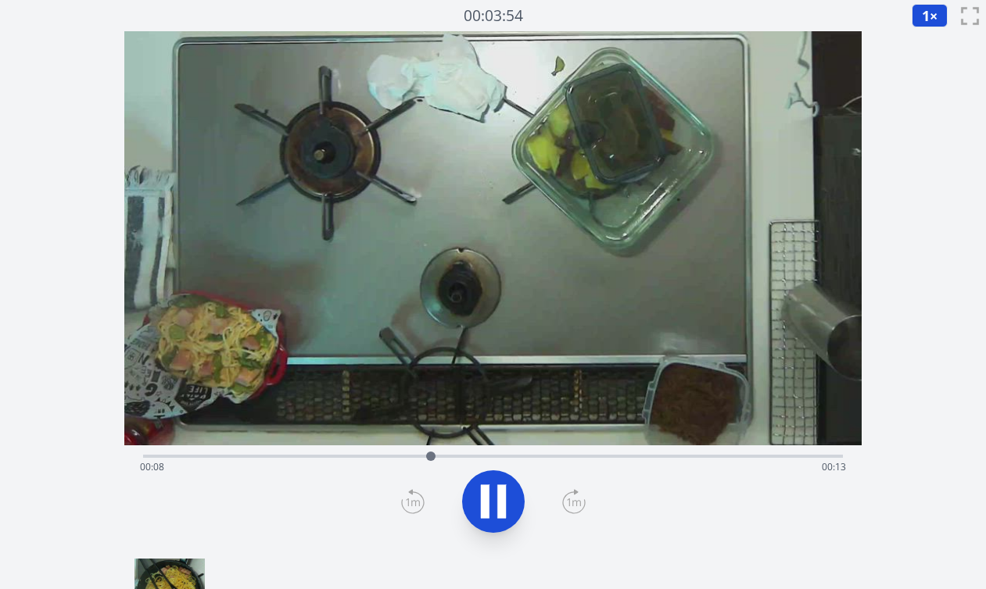
click at [351, 457] on div "経過時間: 00:08 残り時間: 00:13" at bounding box center [493, 467] width 706 height 25
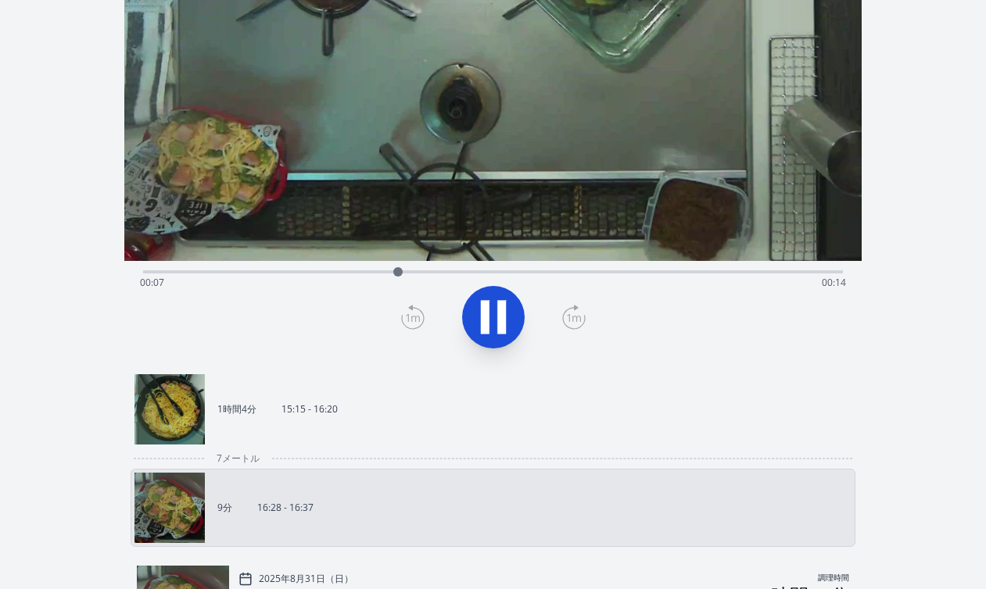
scroll to position [187, 0]
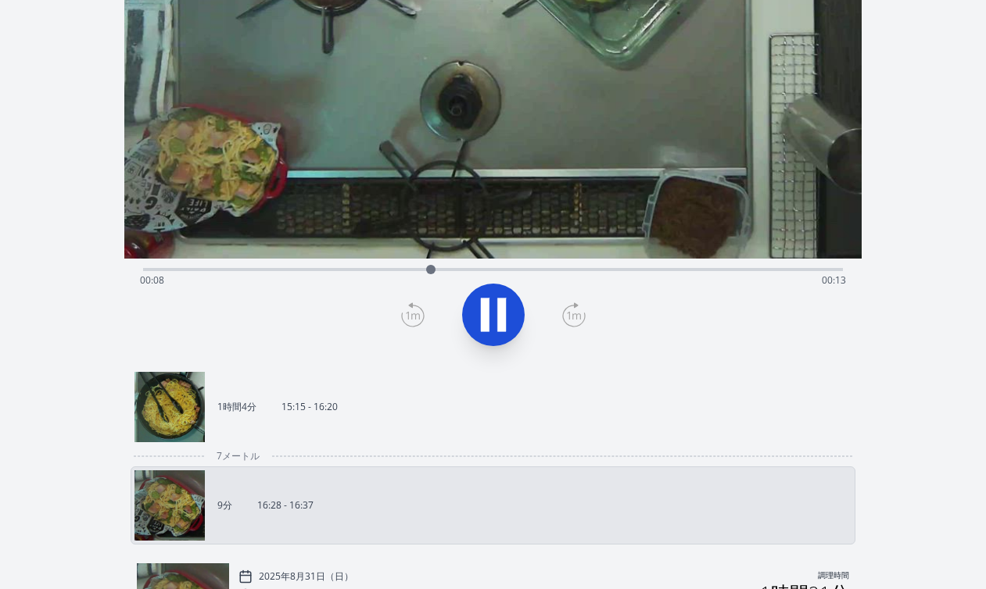
click at [402, 419] on link "1時間4分 15:15 - 16:20" at bounding box center [486, 407] width 704 height 70
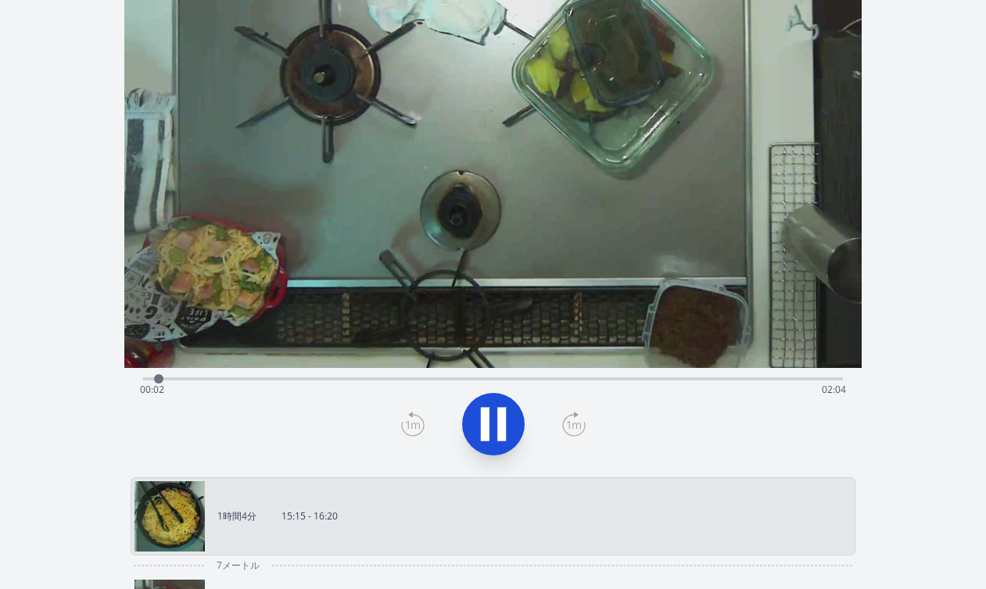
scroll to position [74, 0]
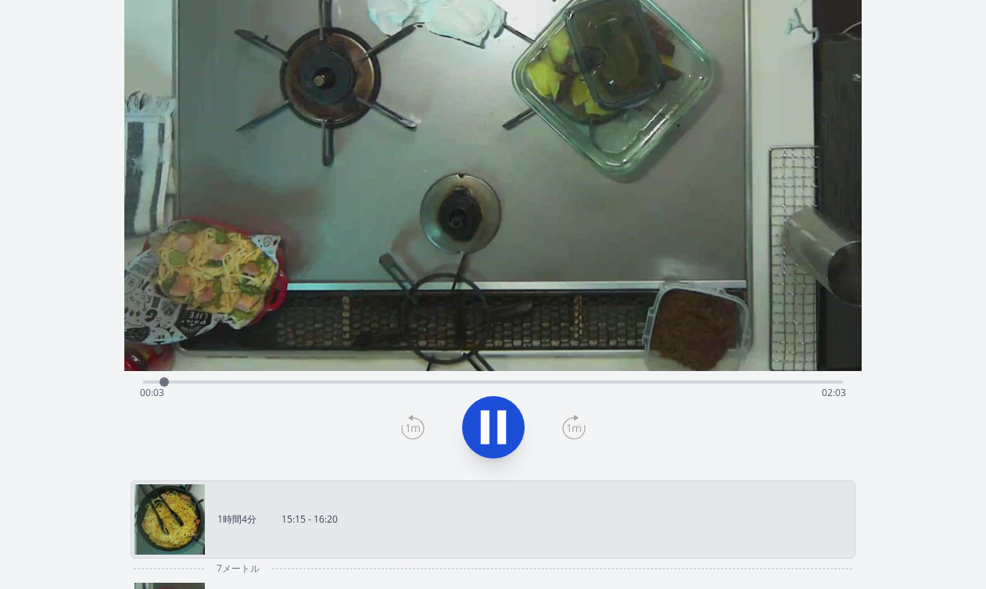
click at [429, 381] on div "経過時間: 00:03 残り時間: 02:03" at bounding box center [493, 393] width 706 height 25
click at [932, 337] on div "録音を破棄しますか? 一度破棄すると回復できなくなります。 キャンセル 記録を破棄 00:27:34 1 × 0.25× 0.5× 1× 1.5倍 2× fu…" at bounding box center [493, 467] width 986 height 1082
click at [924, 178] on div "録音を破棄しますか? 一度破棄すると回復できなくなります。 キャンセル 記録を破棄 00:34:37 1 × 0.25× 0.5× 1× 1.5倍 2× fu…" at bounding box center [493, 467] width 986 height 1082
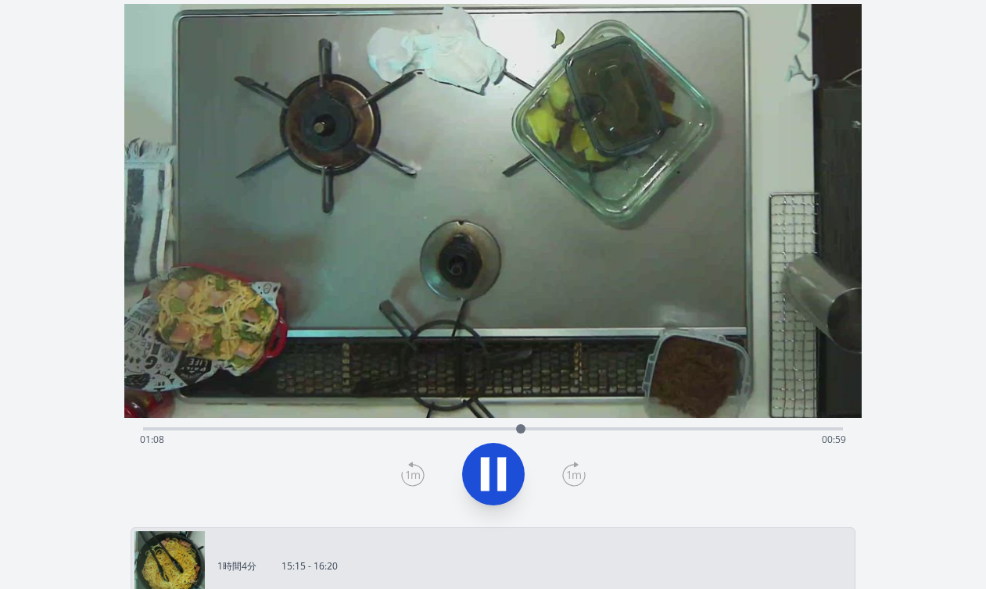
scroll to position [0, 0]
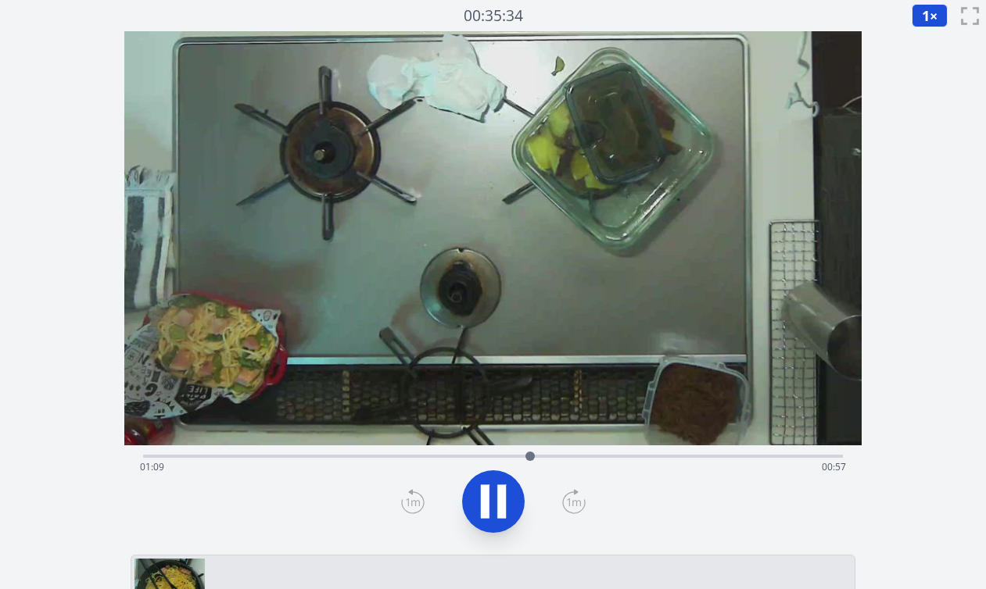
click at [453, 457] on div "経過時間: 01:09 残り時間: 00:57" at bounding box center [493, 467] width 706 height 25
click at [509, 452] on div "経過時間: 00:57 残り時間: 01:09" at bounding box center [492, 454] width 699 height 19
click at [538, 456] on div "経過時間: 01:06 残り時間: 01:00" at bounding box center [493, 467] width 706 height 25
click at [574, 458] on div "経過時間: 01:11 残り時間: 00:55" at bounding box center [493, 467] width 706 height 25
click at [588, 458] on div at bounding box center [577, 456] width 23 height 23
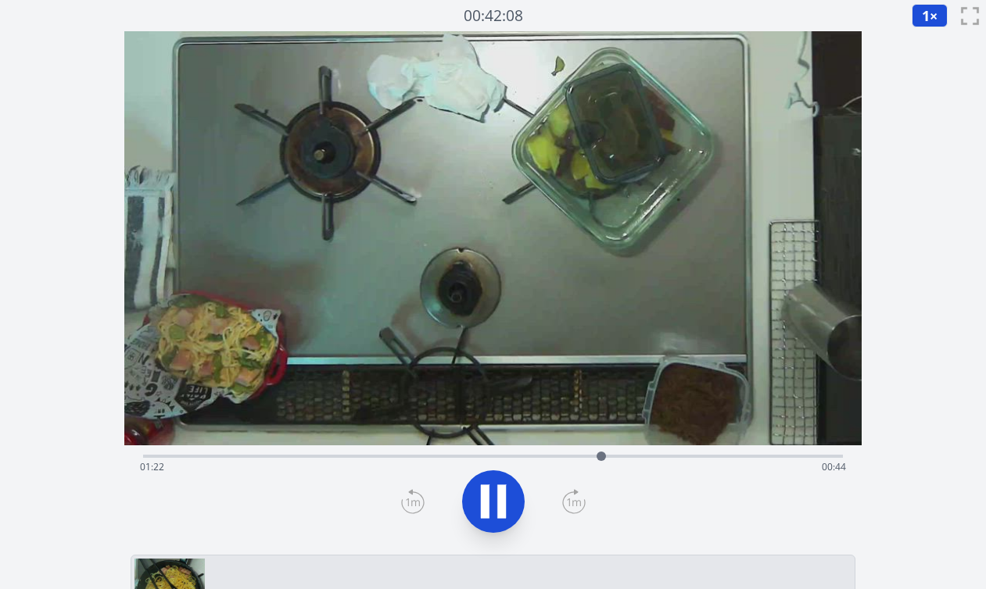
click at [415, 508] on icon at bounding box center [412, 501] width 23 height 25
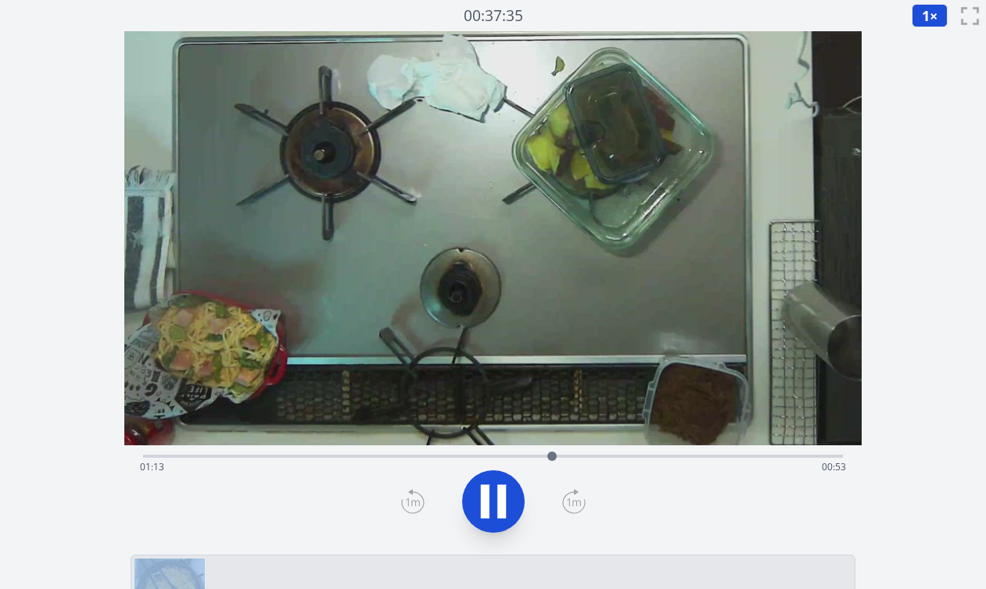
click at [415, 508] on icon at bounding box center [412, 501] width 23 height 25
click at [454, 513] on div at bounding box center [493, 501] width 718 height 75
click at [474, 512] on icon at bounding box center [493, 502] width 44 height 44
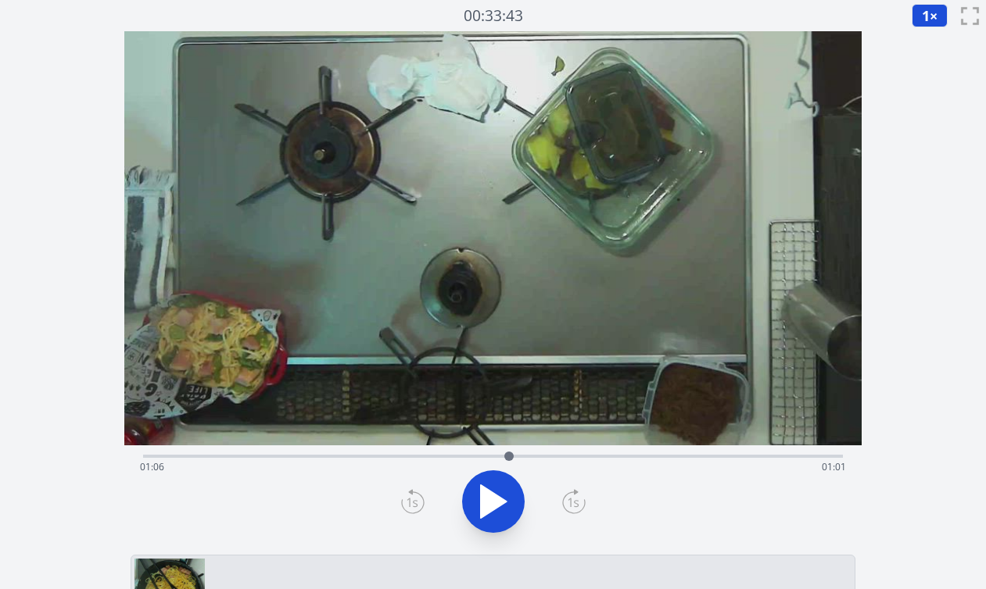
click at [417, 494] on icon at bounding box center [412, 501] width 23 height 25
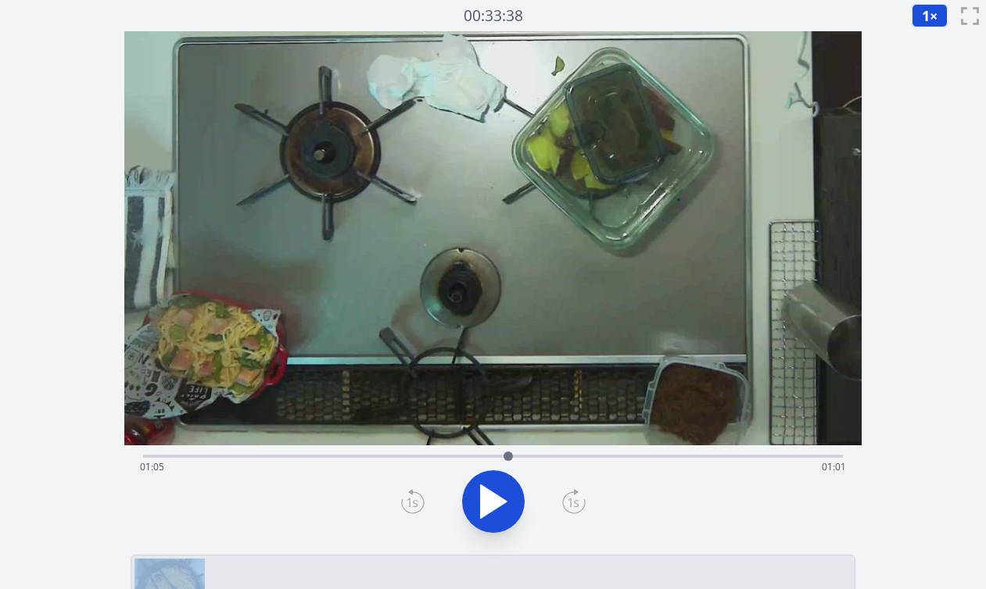
click at [417, 494] on icon at bounding box center [412, 501] width 23 height 25
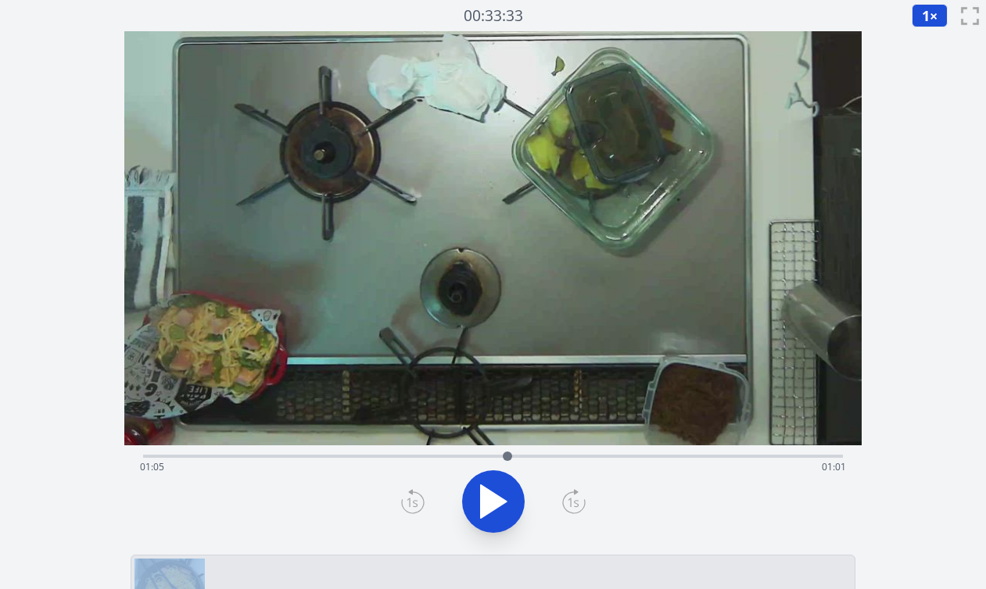
click at [417, 494] on icon at bounding box center [412, 501] width 23 height 25
click at [406, 499] on icon at bounding box center [412, 501] width 23 height 25
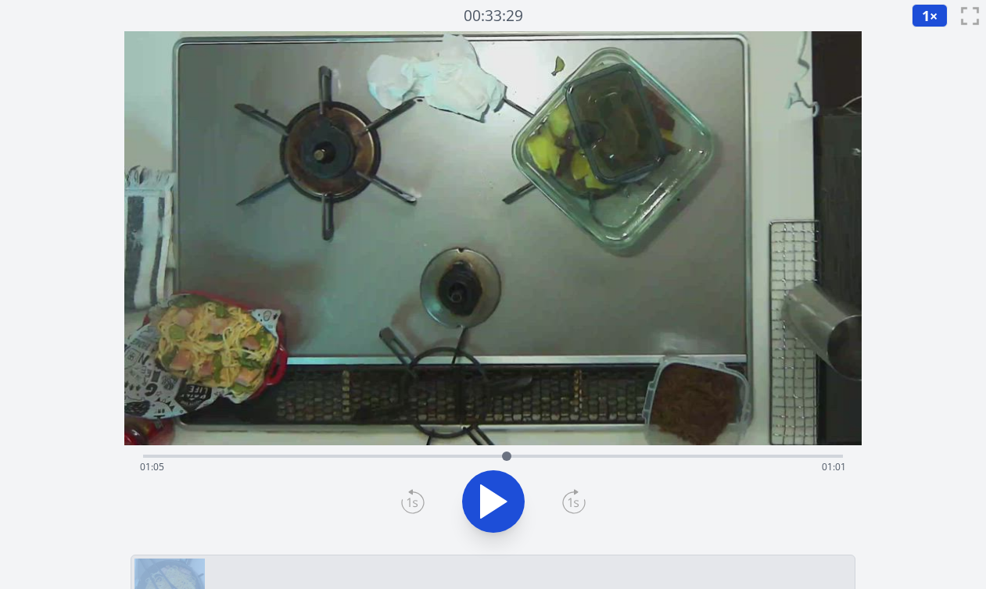
click at [406, 499] on icon at bounding box center [412, 501] width 23 height 25
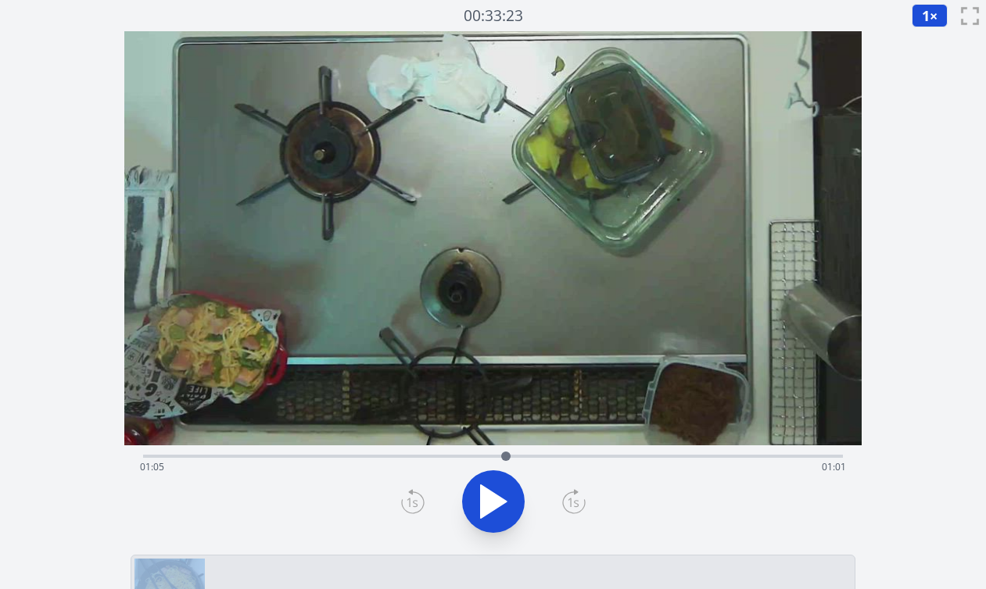
click at [406, 499] on icon at bounding box center [412, 501] width 23 height 25
click at [475, 504] on icon at bounding box center [493, 502] width 44 height 44
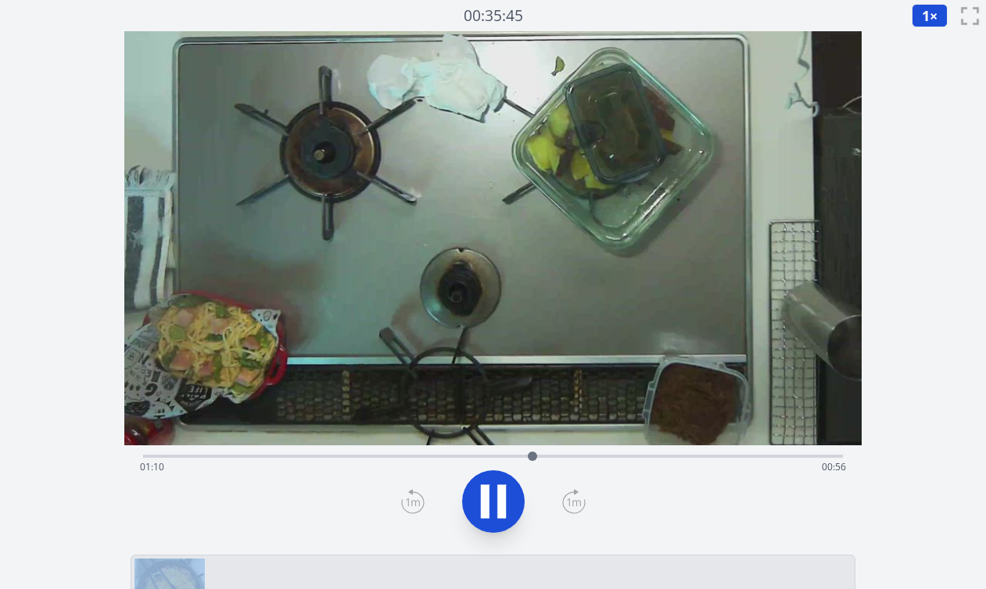
click at [476, 506] on icon at bounding box center [493, 502] width 44 height 44
click at [413, 499] on icon at bounding box center [412, 501] width 23 height 25
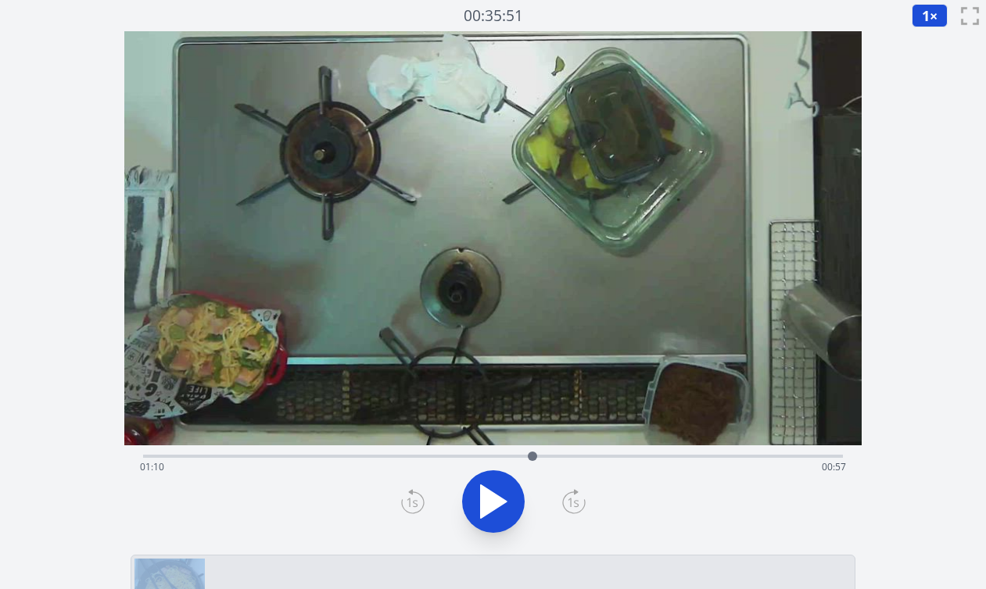
click at [413, 499] on icon at bounding box center [412, 501] width 23 height 25
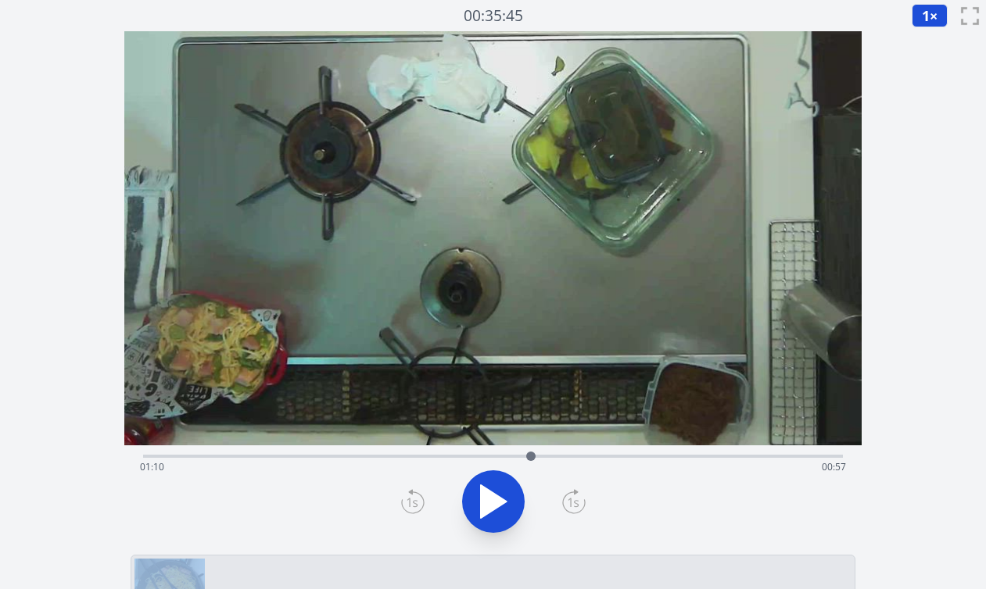
click at [413, 499] on icon at bounding box center [412, 501] width 23 height 25
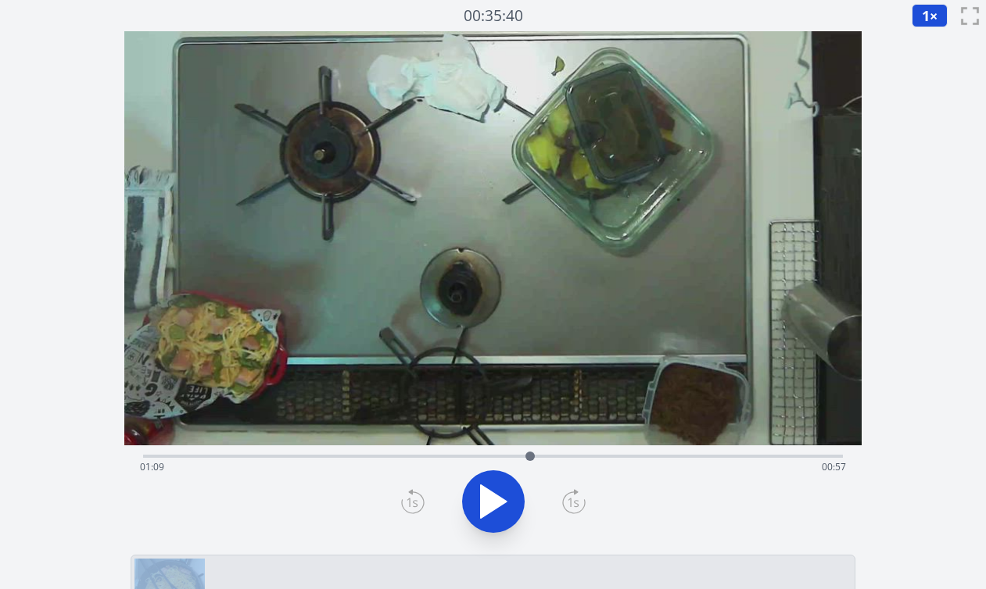
click at [413, 499] on icon at bounding box center [412, 501] width 23 height 25
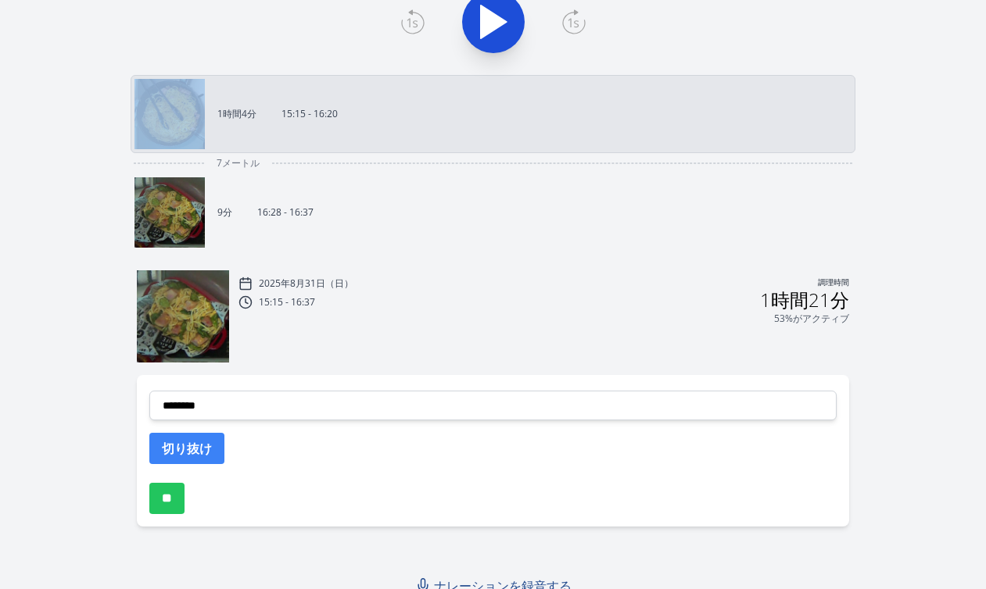
scroll to position [492, 0]
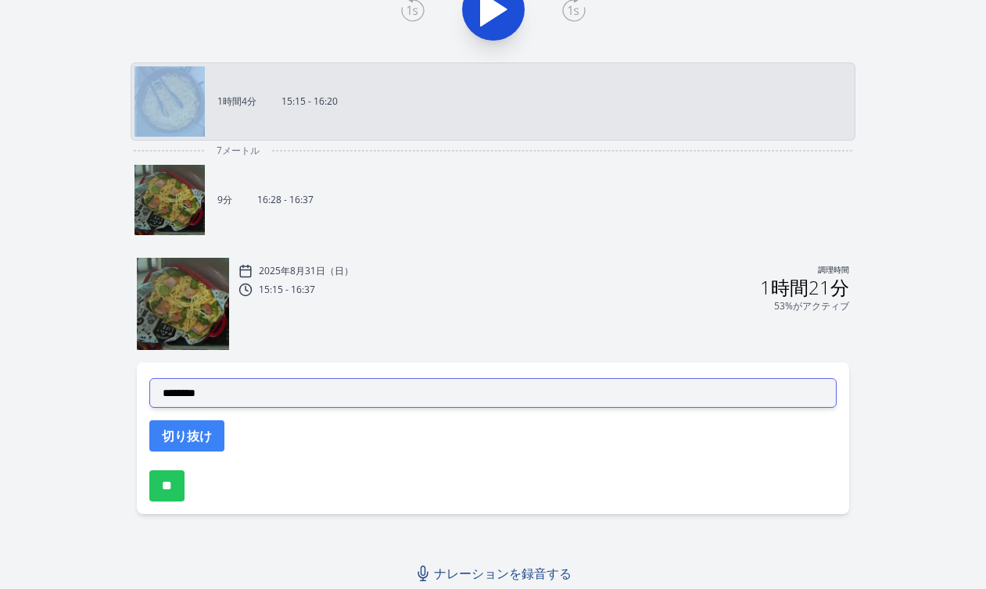
click at [381, 399] on select "**********" at bounding box center [492, 393] width 687 height 30
select select "**********"
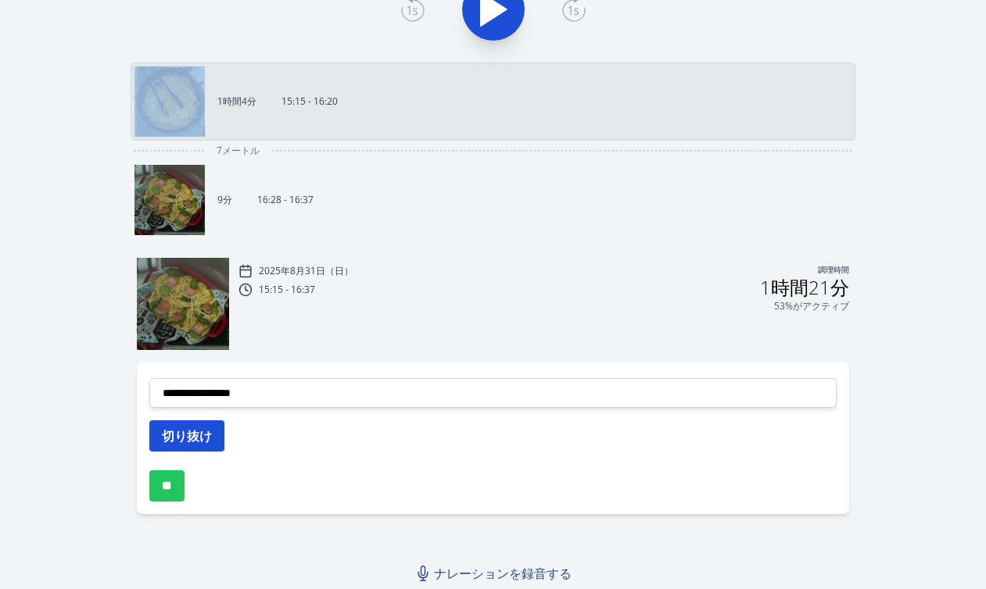
click at [216, 435] on button "切り抜け" at bounding box center [186, 435] width 75 height 31
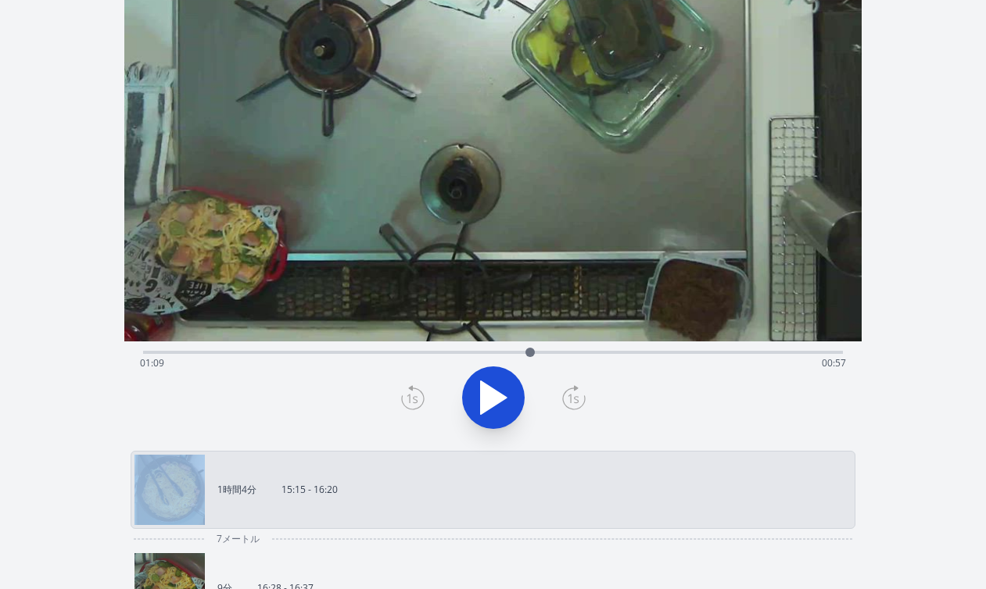
scroll to position [102, 0]
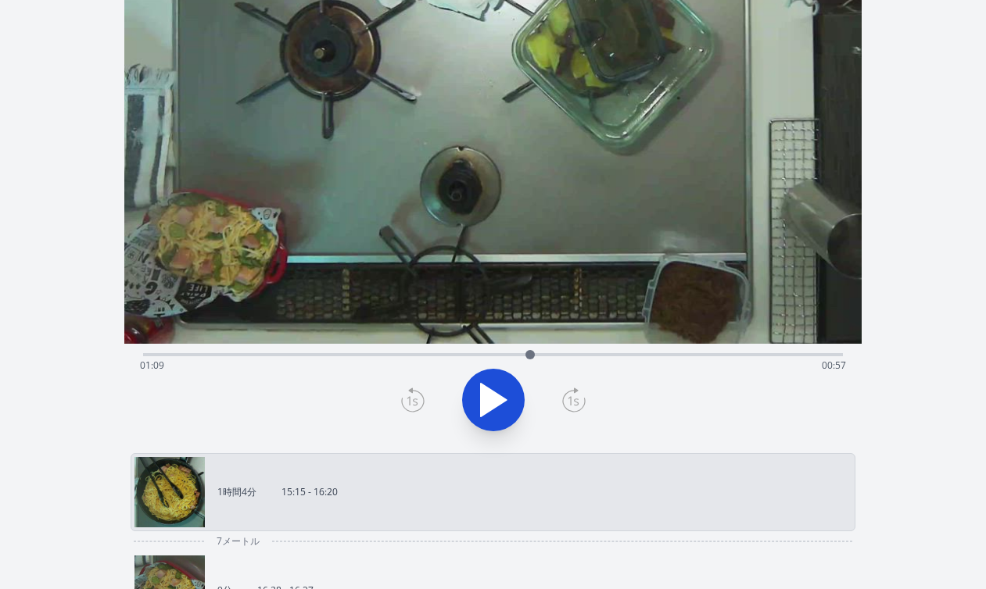
click at [942, 216] on div "録音を破棄しますか? 一度破棄すると回復できなくなります。 キャンセル 記録を破棄 00:35:38 1 × 0.25× 0.5× 1× 1.5倍 2× fu…" at bounding box center [493, 457] width 986 height 1119
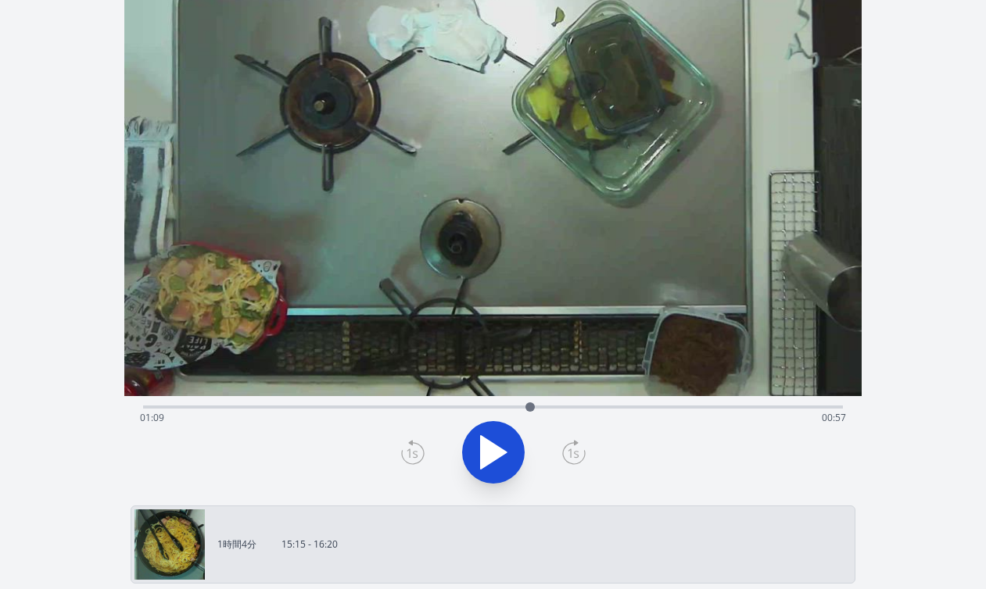
scroll to position [0, 0]
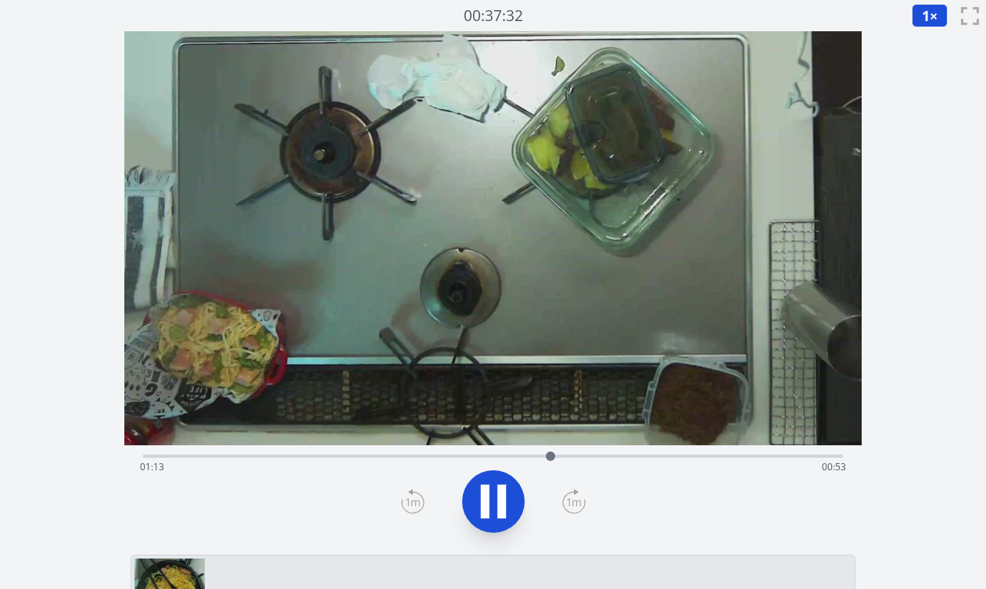
click at [488, 456] on div "経過時間: 01:13 残り時間: 00:53" at bounding box center [493, 467] width 706 height 25
click at [491, 493] on icon at bounding box center [493, 502] width 44 height 44
click at [474, 455] on div "経過時間: 01:03 残り時間: 01:04" at bounding box center [493, 467] width 706 height 25
click at [495, 501] on icon at bounding box center [494, 501] width 26 height 33
click at [495, 501] on icon at bounding box center [493, 502] width 44 height 44
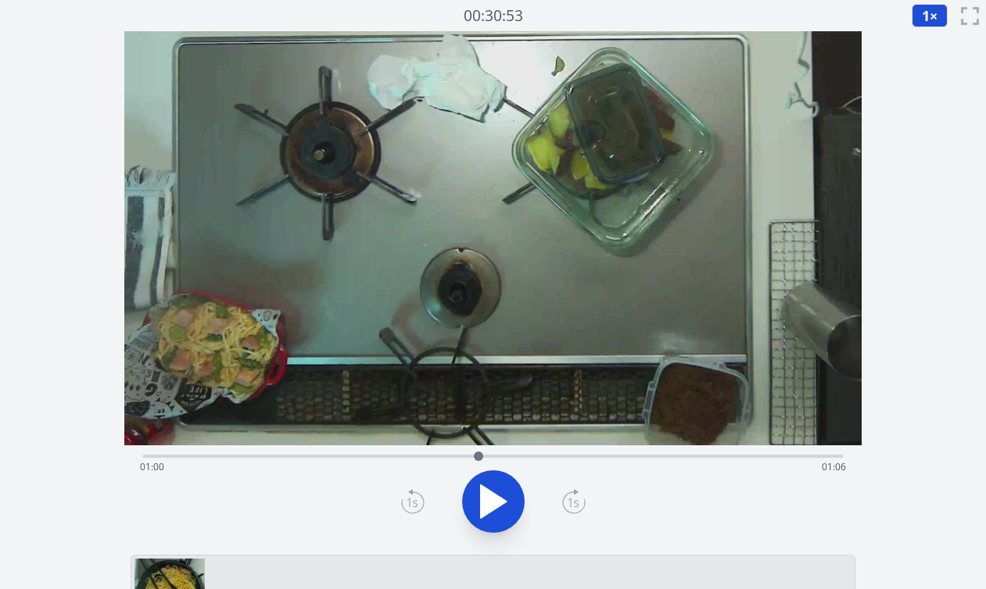
click at [411, 505] on icon at bounding box center [412, 501] width 23 height 25
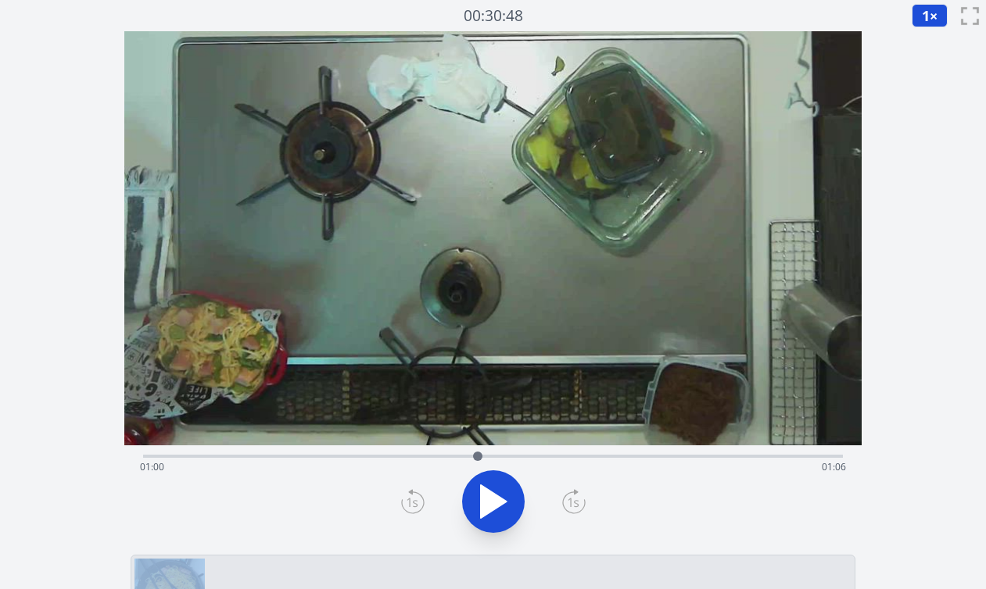
click at [411, 505] on icon at bounding box center [412, 501] width 23 height 25
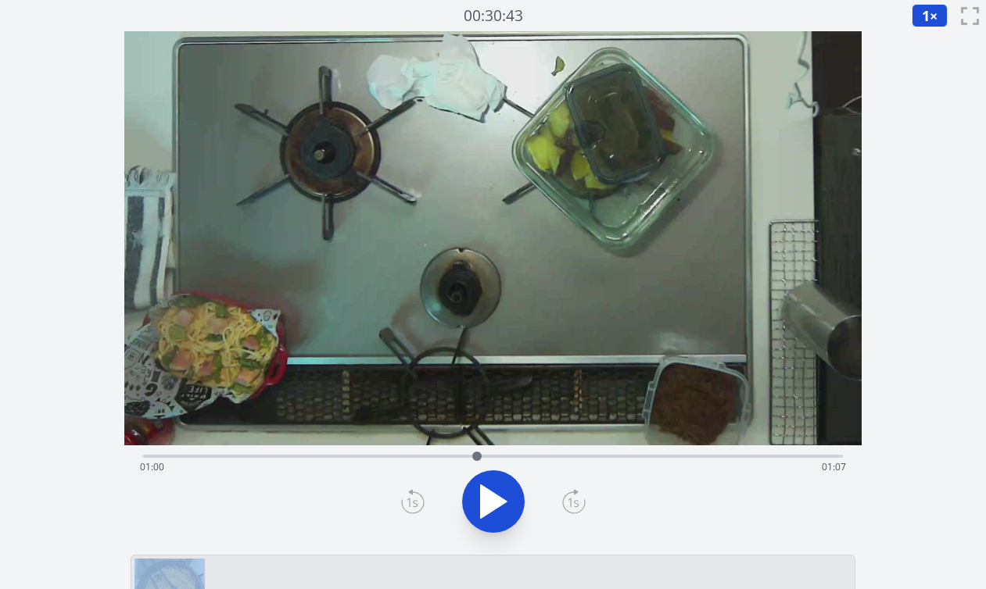
click at [411, 505] on icon at bounding box center [412, 501] width 23 height 25
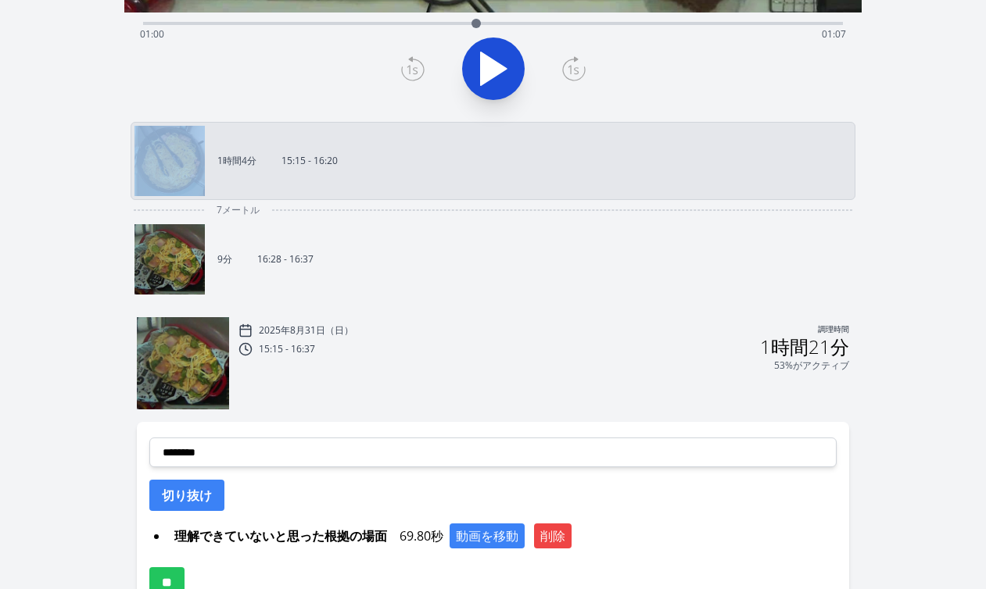
scroll to position [470, 0]
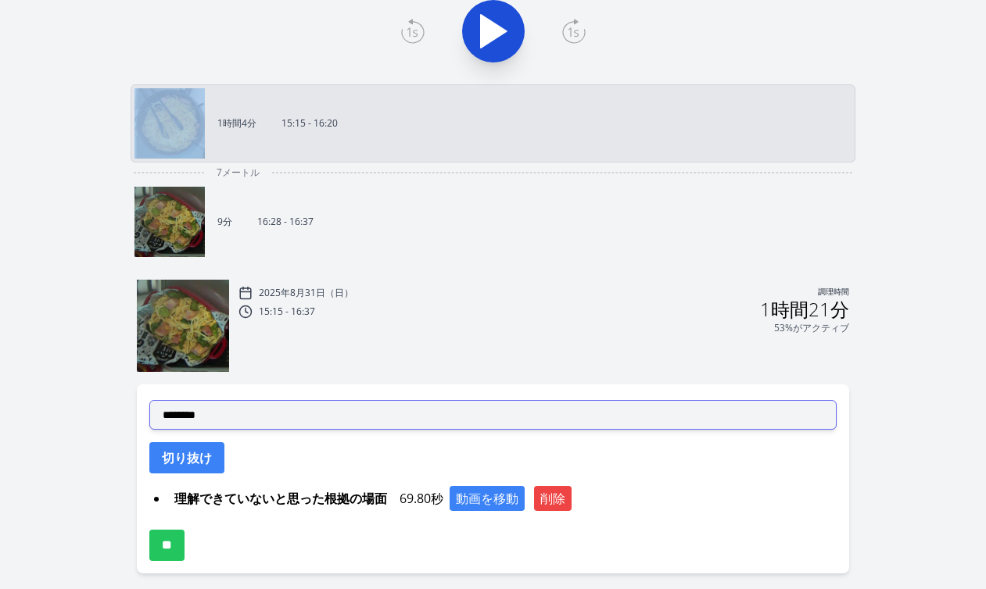
click at [338, 420] on select "**********" at bounding box center [492, 415] width 687 height 30
select select "**********"
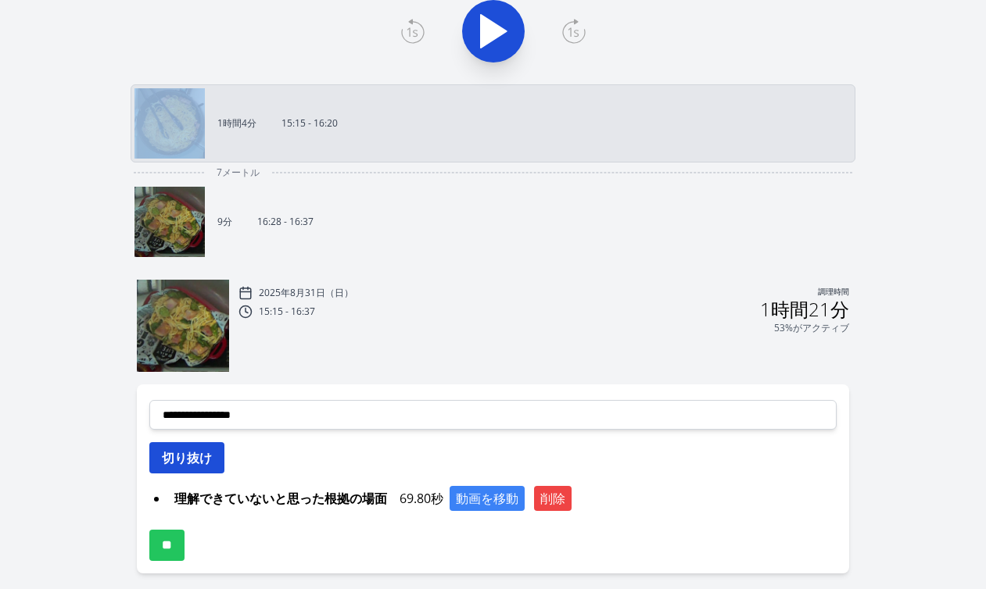
click at [199, 466] on font "切り抜け" at bounding box center [187, 457] width 50 height 17
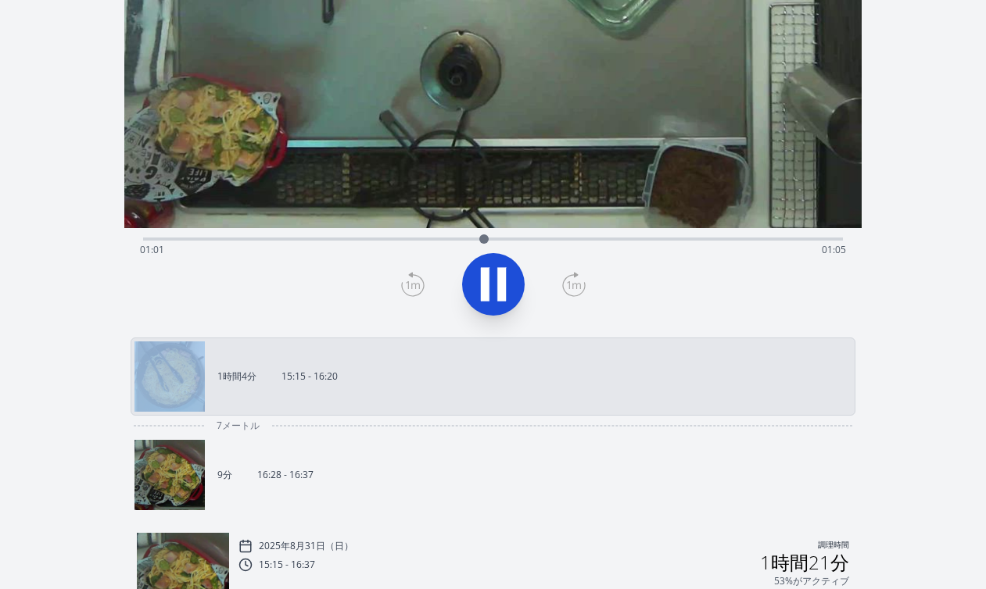
scroll to position [173, 0]
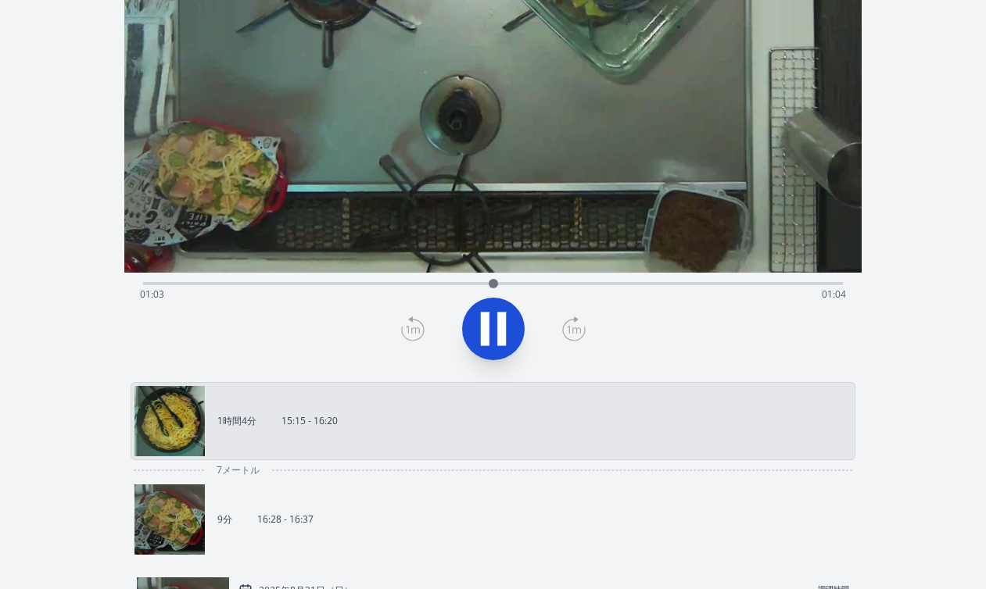
click at [915, 246] on div "録音を破棄しますか? 一度破棄すると回復できなくなります。 キャンセル 記録を破棄 00:32:11 1 × 0.25× 0.5× 1× 1.5倍 2× fu…" at bounding box center [493, 405] width 986 height 1157
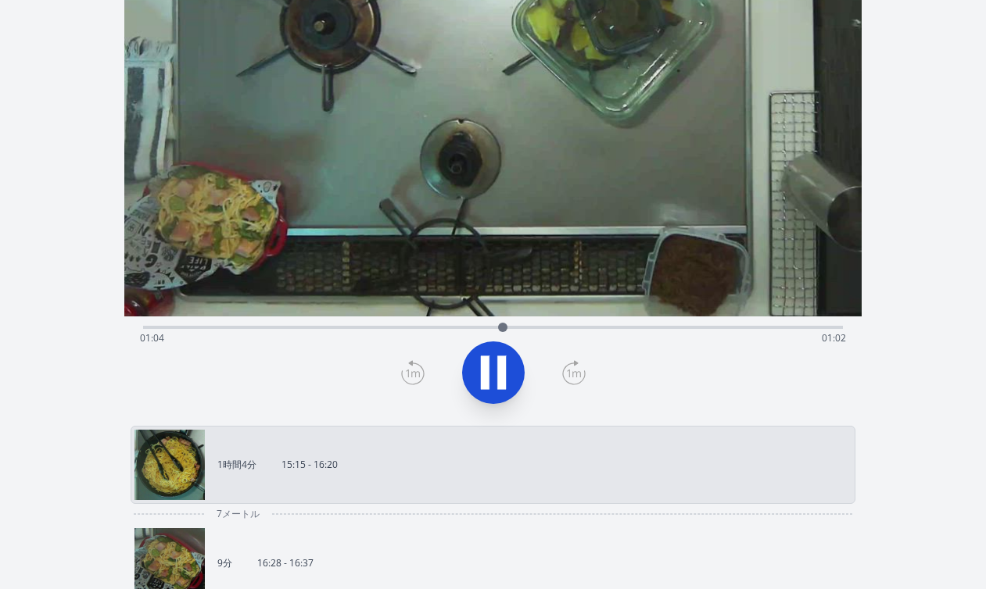
scroll to position [0, 0]
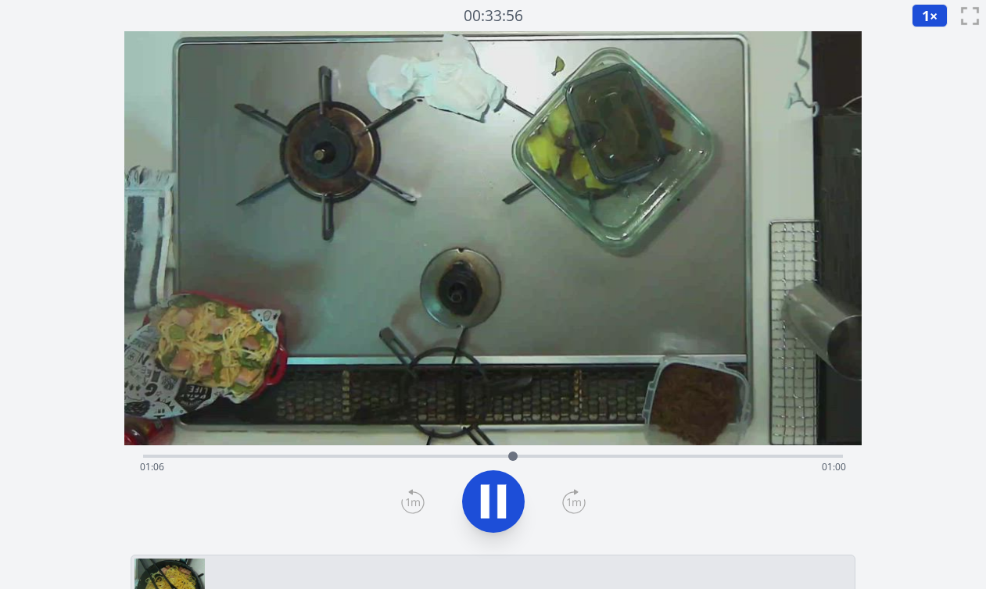
click at [422, 452] on div "経過時間: 01:06 残り時間: 01:00" at bounding box center [492, 454] width 699 height 19
click at [453, 455] on div "経過時間: 00:52 残り時間: 01:15" at bounding box center [493, 467] width 706 height 25
click at [468, 456] on div "経過時間: 00:56 残り時間: 01:10" at bounding box center [493, 467] width 706 height 25
click at [487, 510] on icon at bounding box center [485, 502] width 9 height 34
click at [412, 510] on icon at bounding box center [412, 501] width 23 height 25
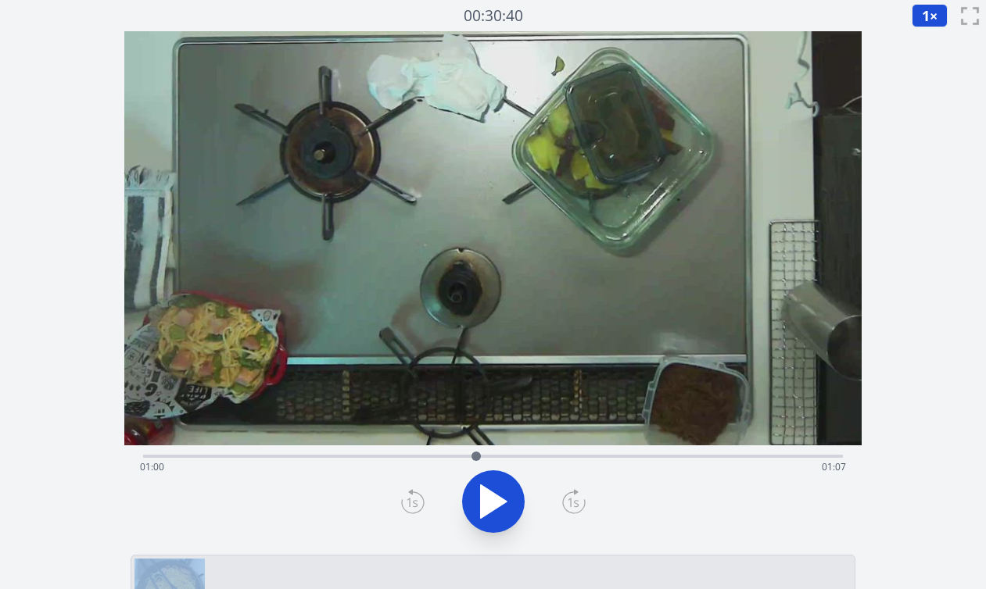
click at [412, 510] on icon at bounding box center [412, 501] width 23 height 25
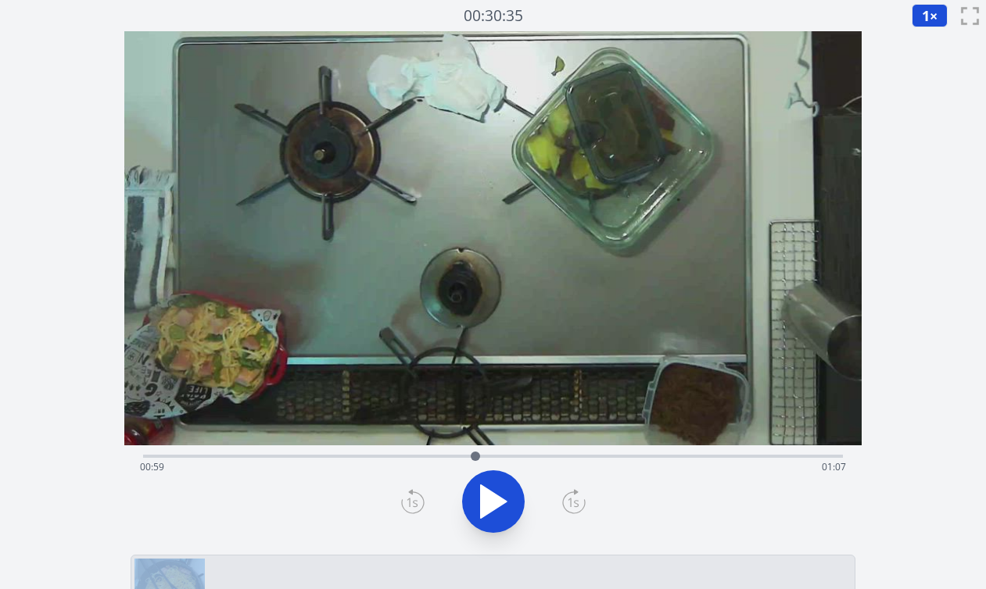
click at [412, 510] on icon at bounding box center [412, 501] width 23 height 25
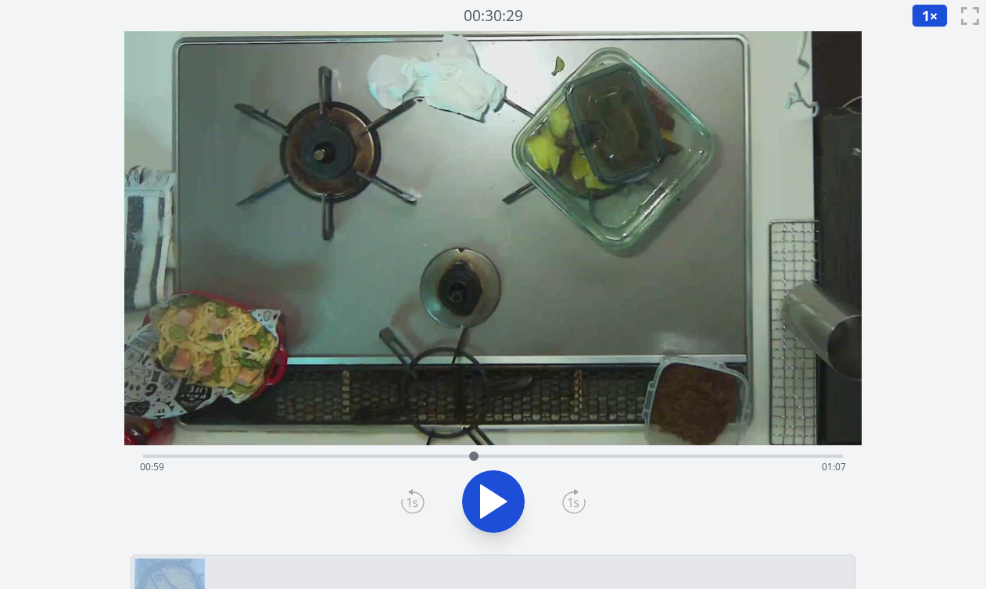
click at [571, 503] on icon at bounding box center [573, 501] width 23 height 25
click at [406, 503] on icon at bounding box center [412, 501] width 23 height 25
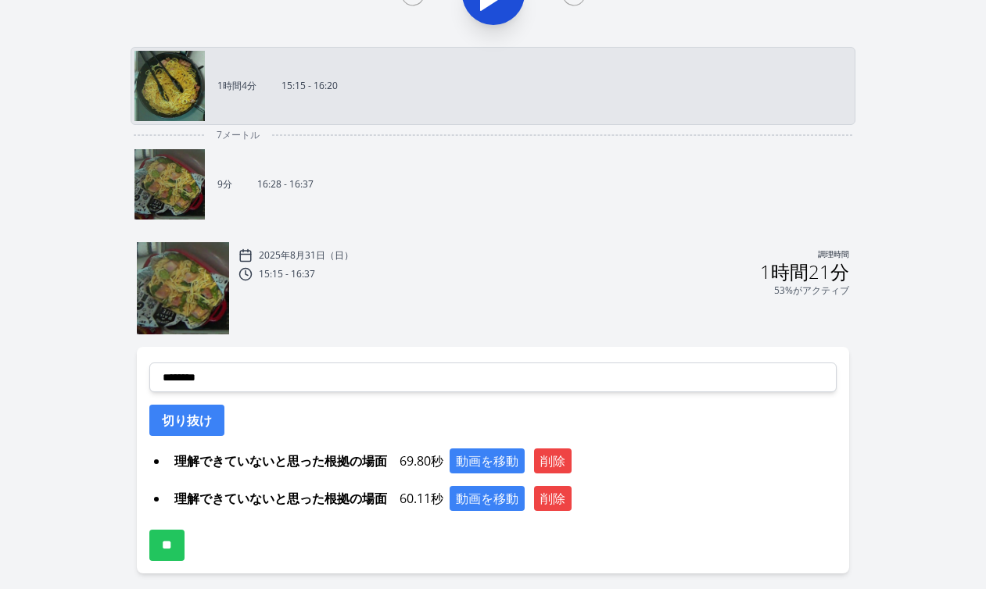
scroll to position [524, 0]
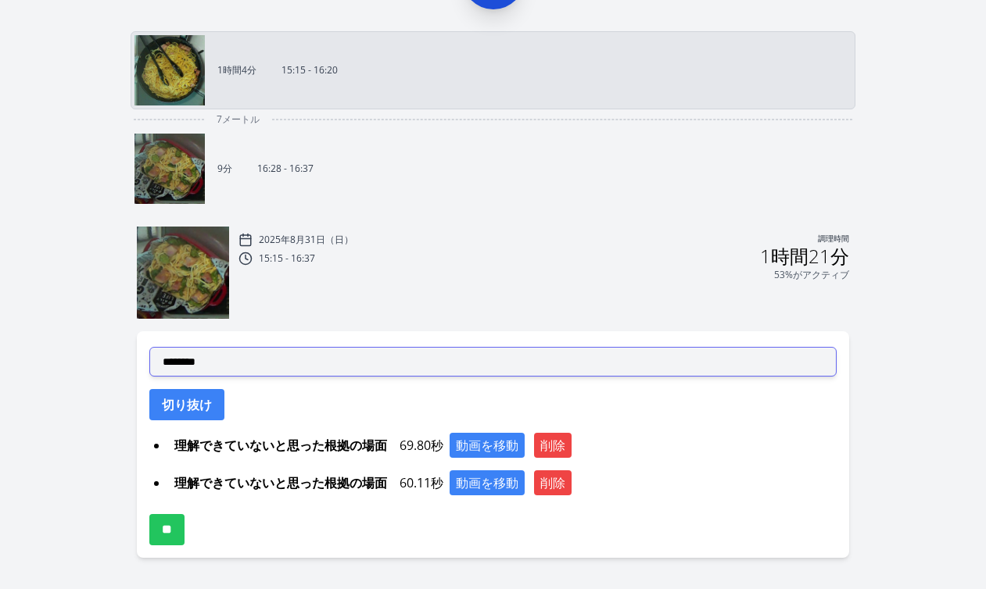
click at [365, 359] on select "**********" at bounding box center [492, 362] width 687 height 30
select select "**********"
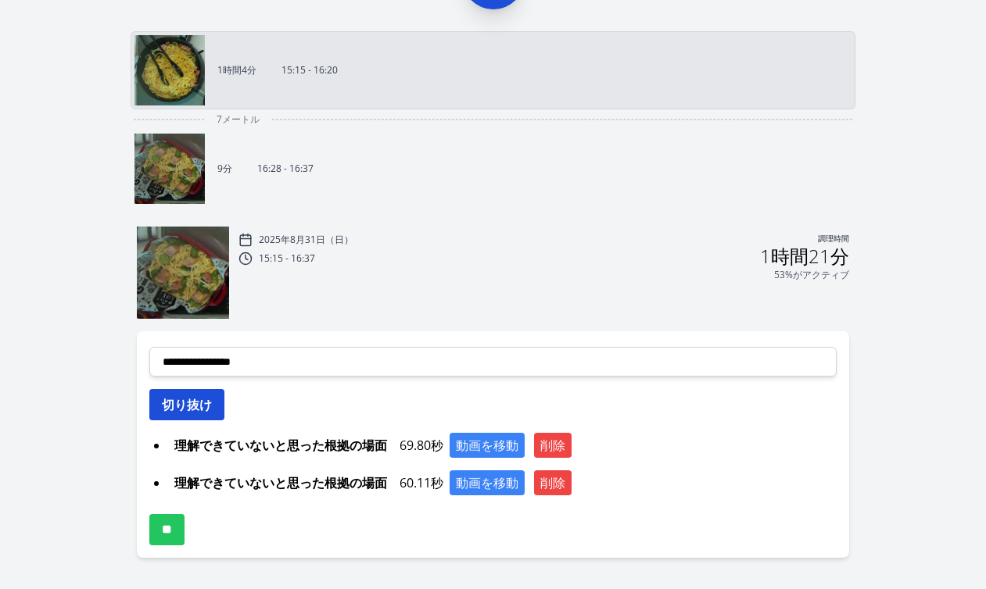
click at [206, 410] on font "切り抜け" at bounding box center [187, 404] width 50 height 17
select select
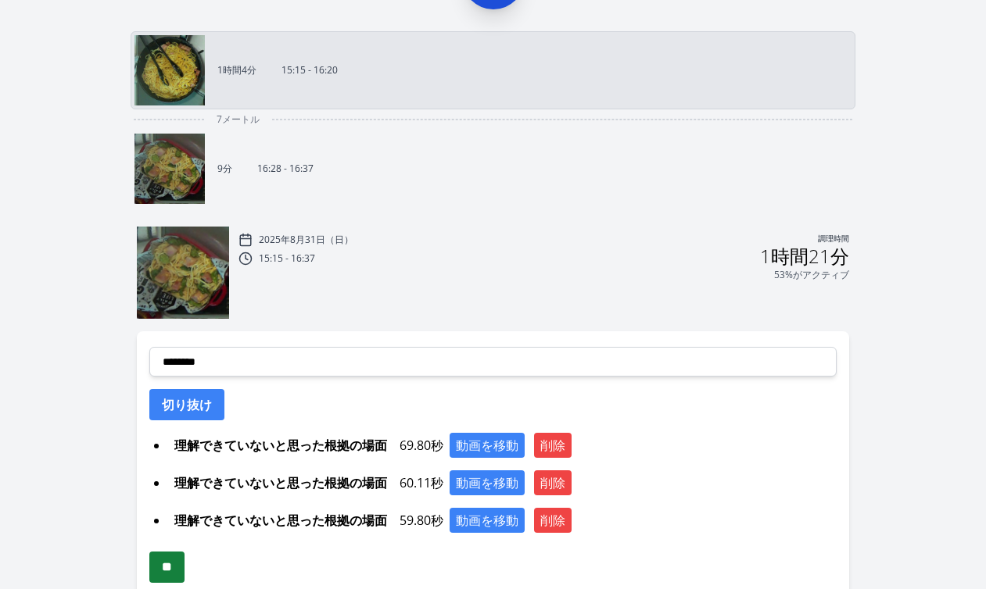
click at [180, 567] on input "**" at bounding box center [166, 567] width 35 height 31
